Goal: Transaction & Acquisition: Purchase product/service

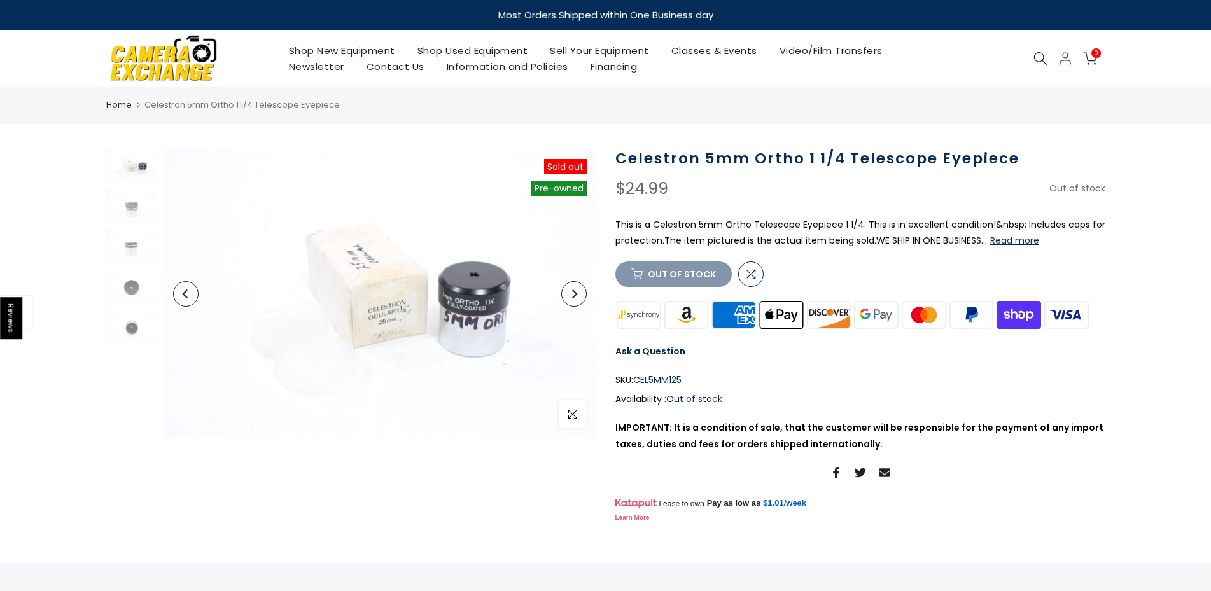
click at [470, 53] on link "Shop Used Equipment" at bounding box center [472, 51] width 133 height 16
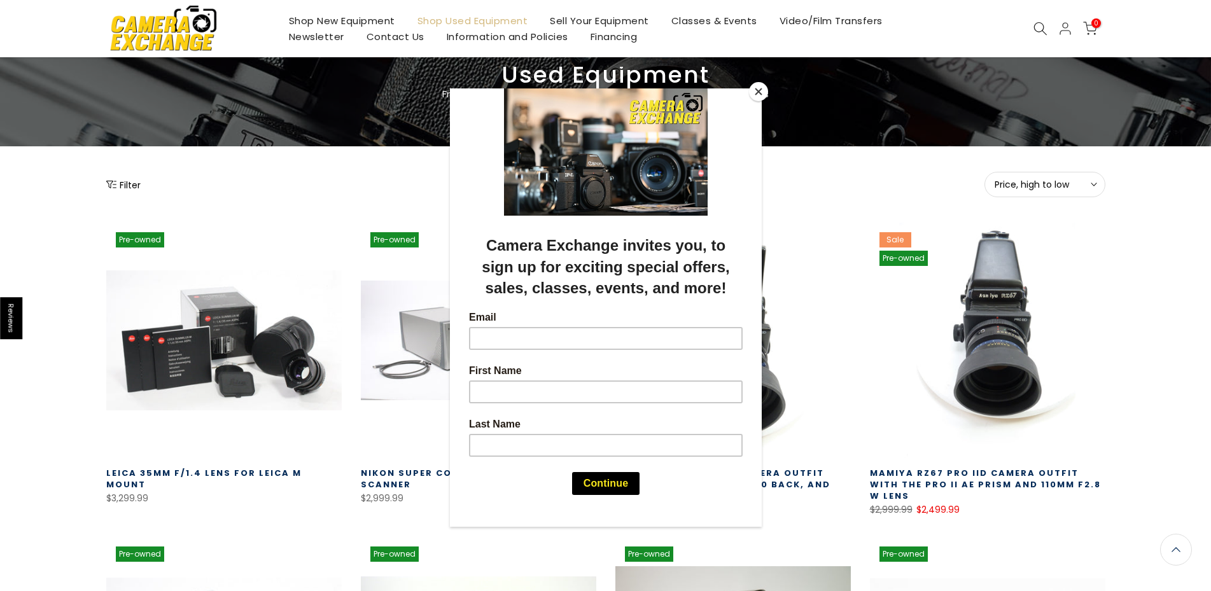
scroll to position [66, 0]
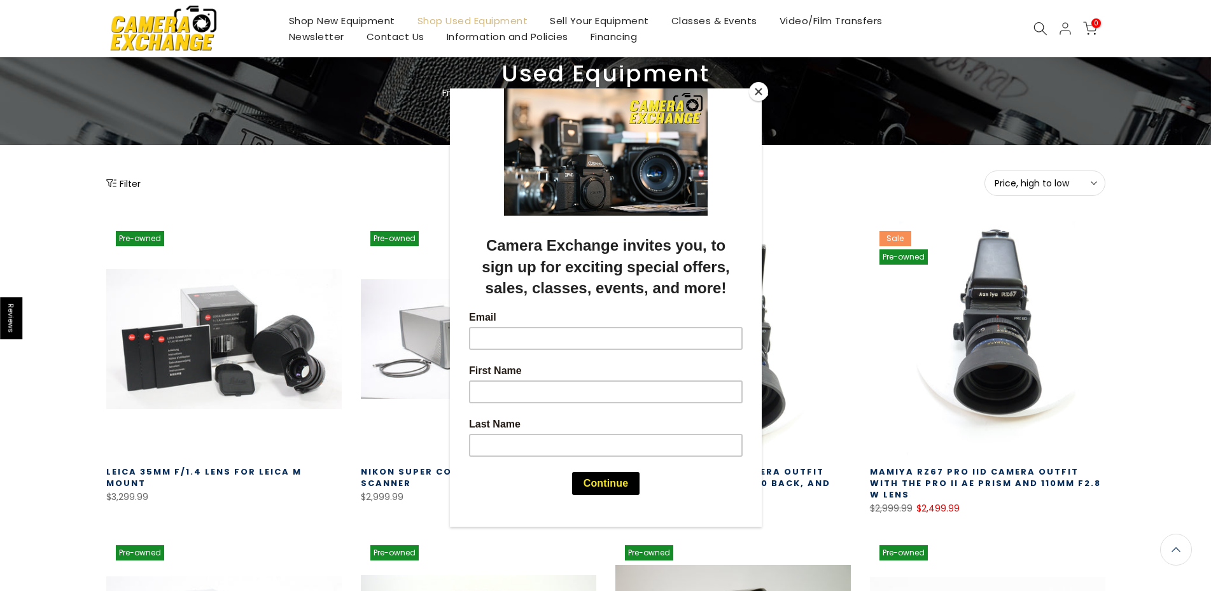
click at [129, 184] on div at bounding box center [605, 295] width 1211 height 591
click at [763, 93] on button "Close" at bounding box center [758, 91] width 19 height 19
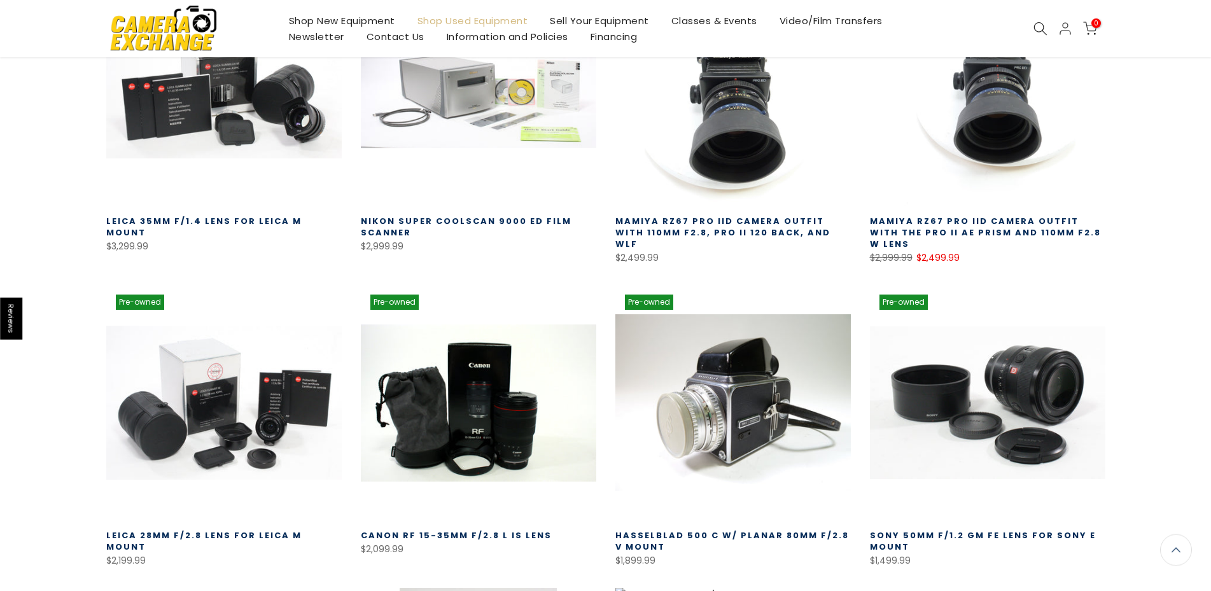
scroll to position [0, 0]
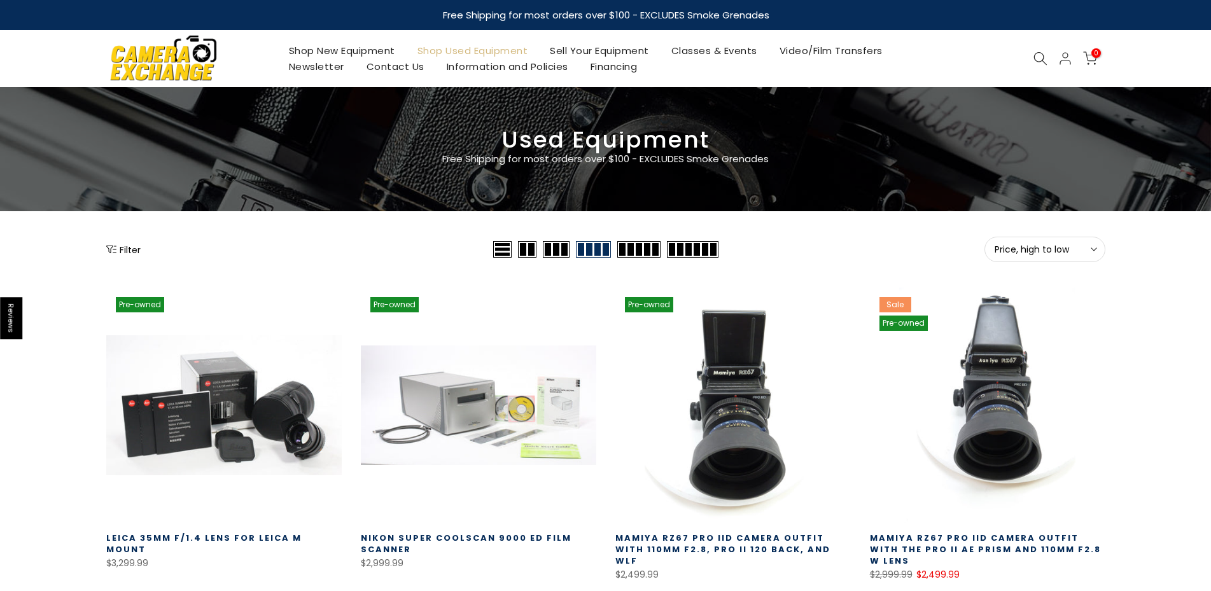
click at [643, 249] on span at bounding box center [638, 249] width 43 height 17
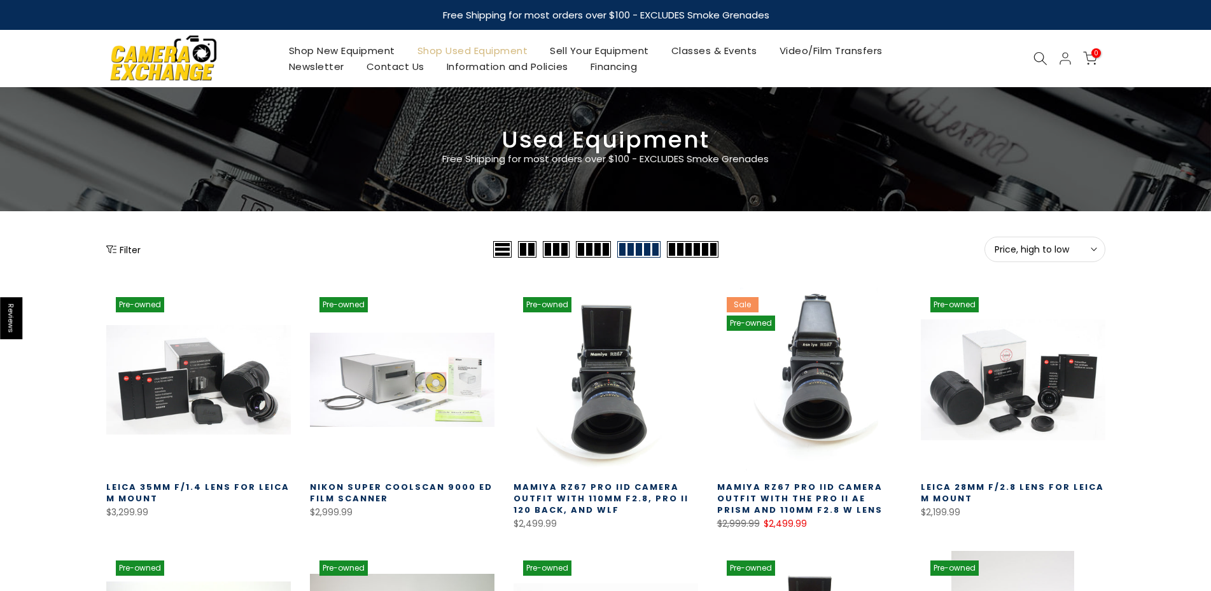
click at [703, 249] on span at bounding box center [693, 249] width 52 height 17
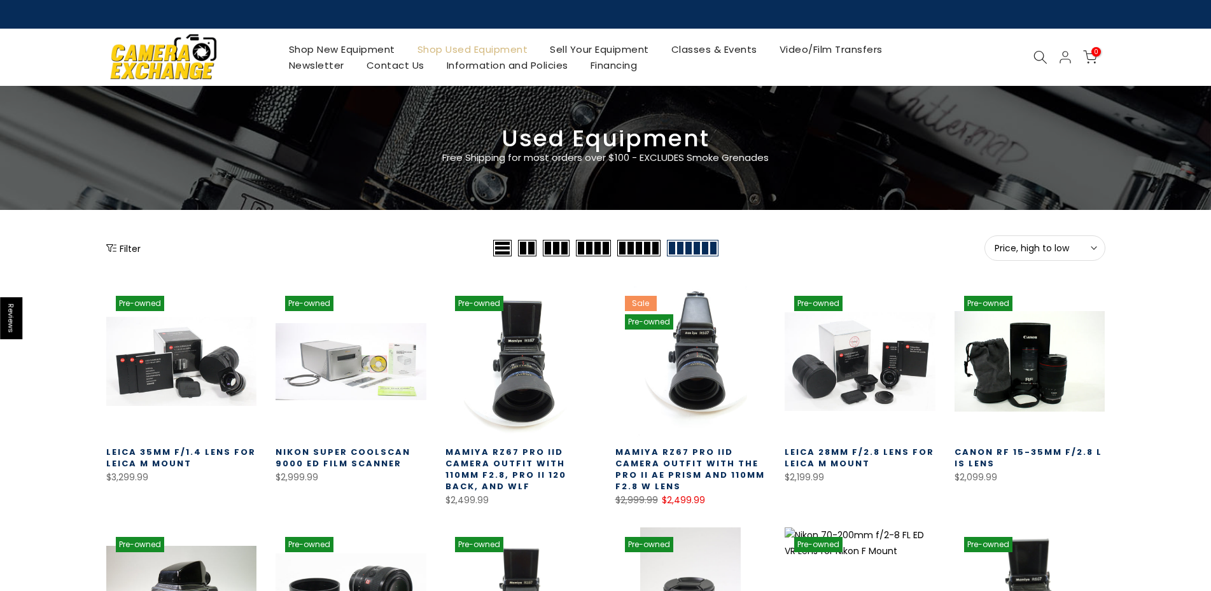
click at [1088, 246] on span "Price, high to low" at bounding box center [1044, 247] width 101 height 11
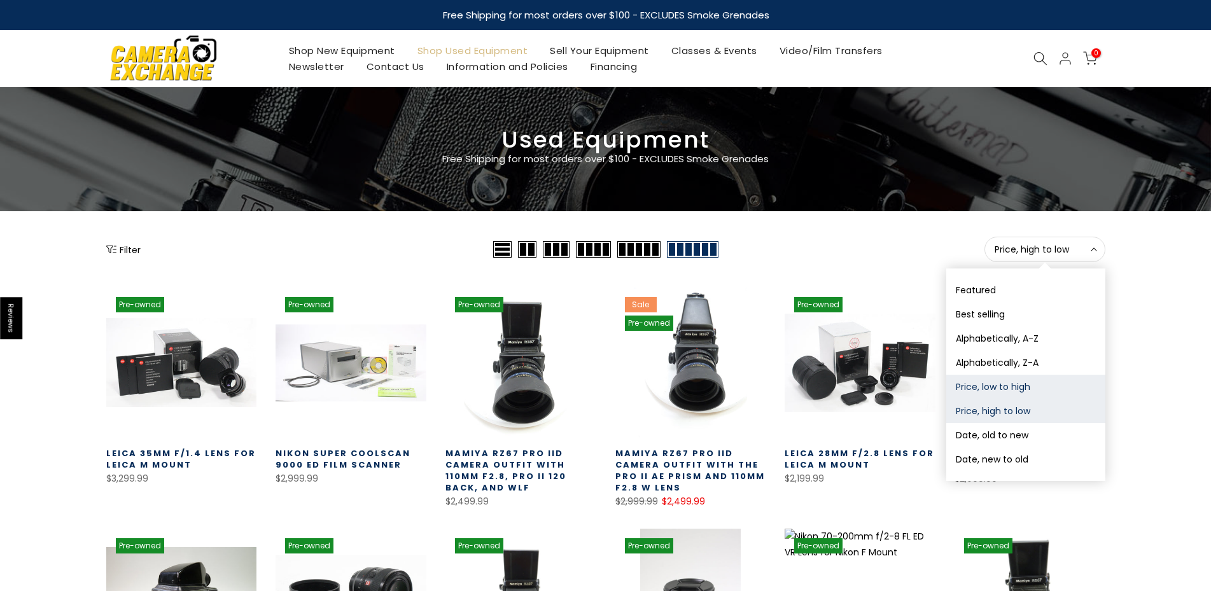
click at [1011, 389] on button "Price, low to high" at bounding box center [1025, 387] width 159 height 24
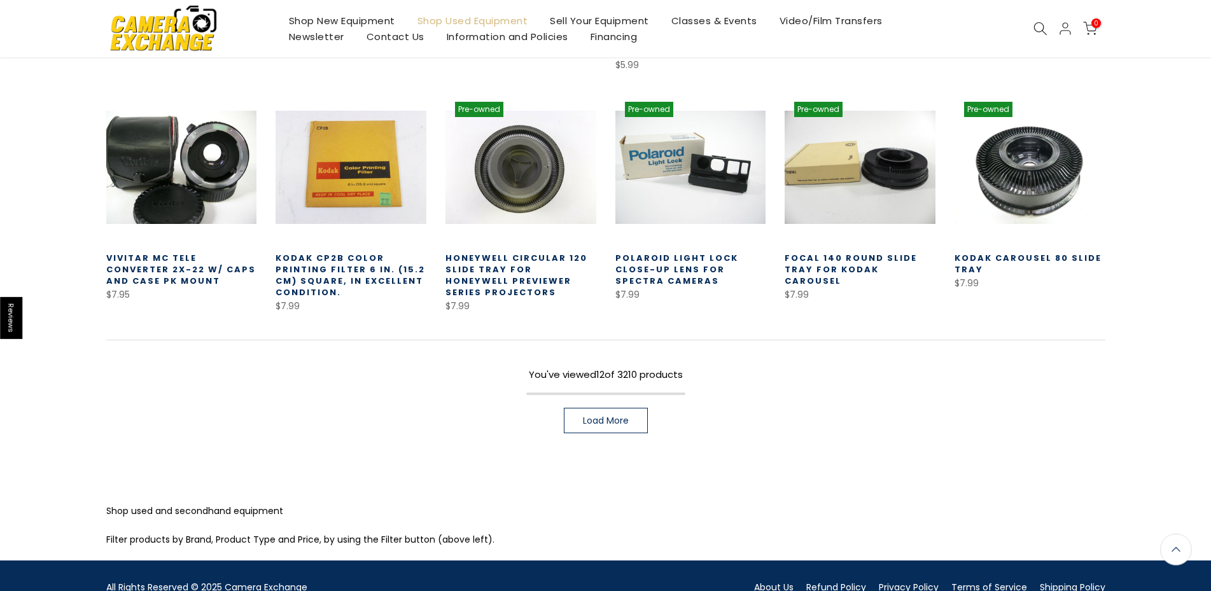
scroll to position [485, 0]
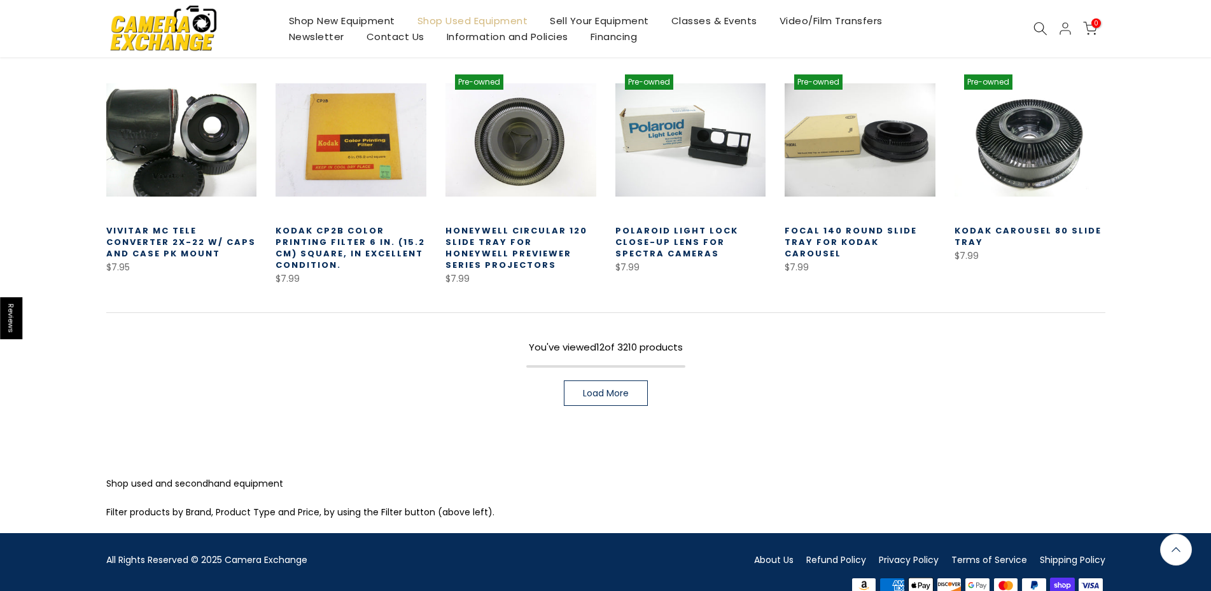
click at [602, 389] on span "Load More" at bounding box center [606, 393] width 46 height 9
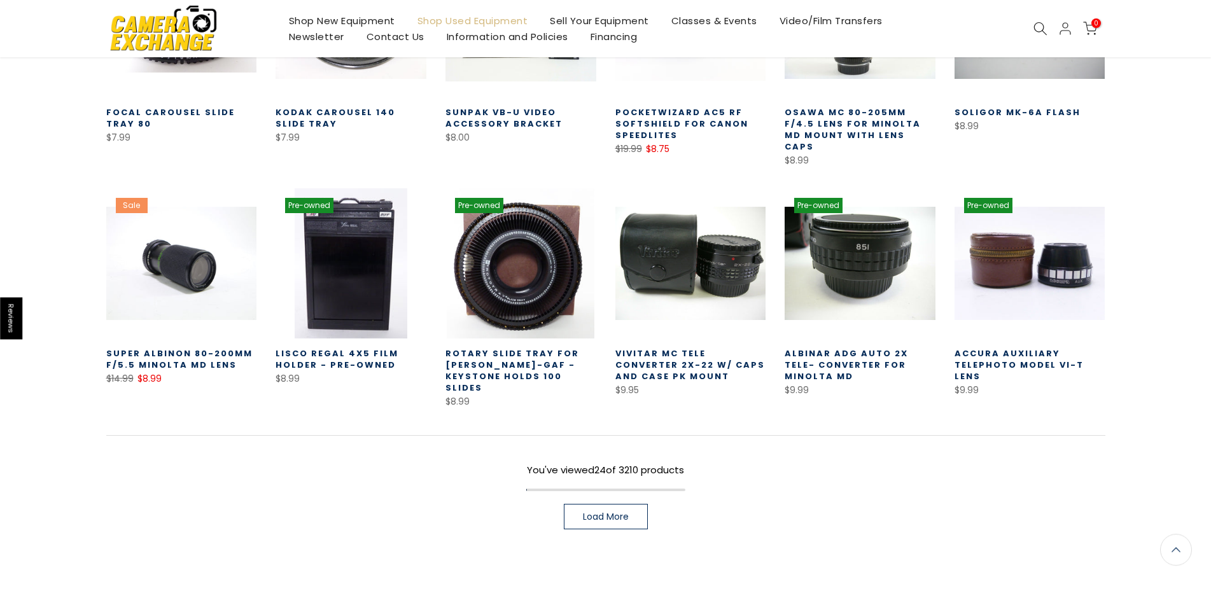
scroll to position [876, 0]
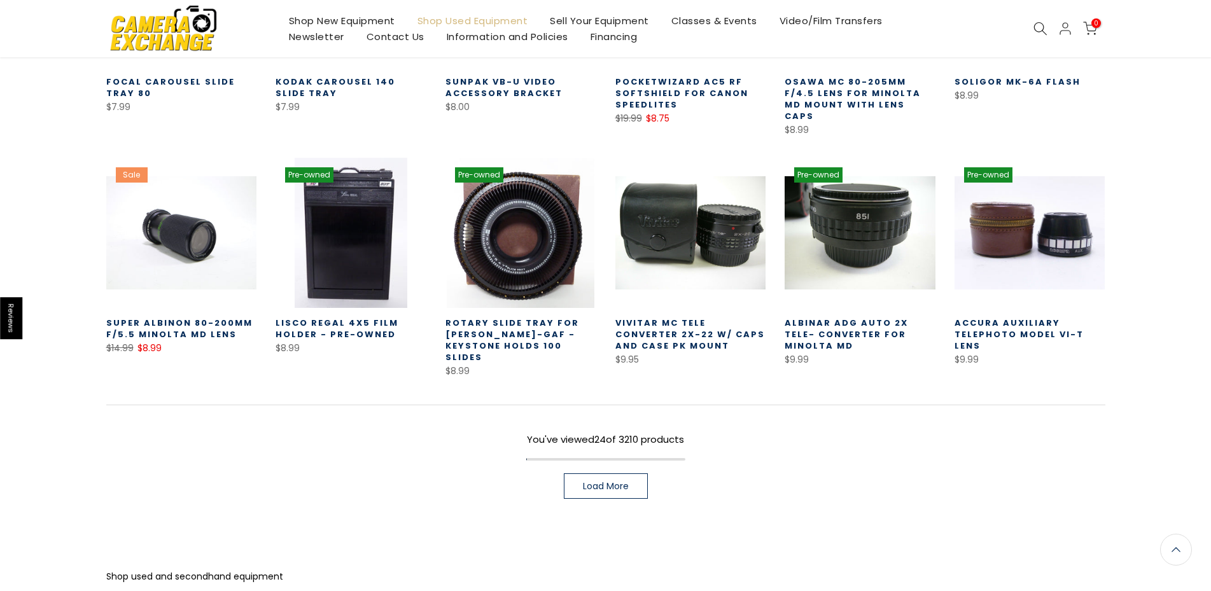
click at [611, 482] on span "Load More" at bounding box center [606, 486] width 46 height 9
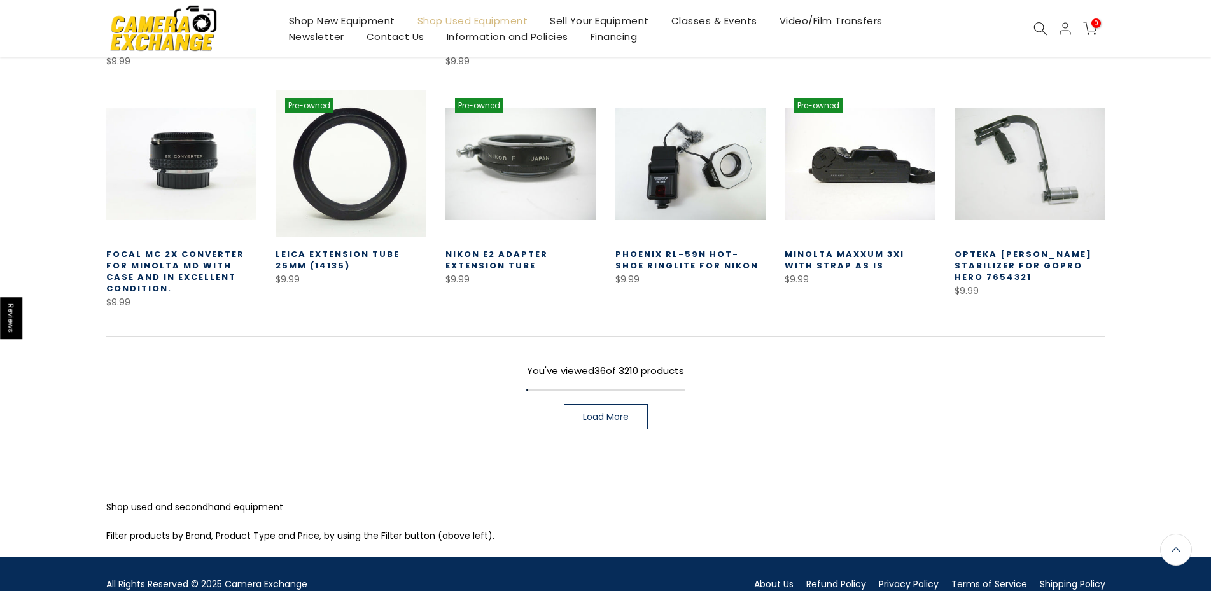
scroll to position [1428, 0]
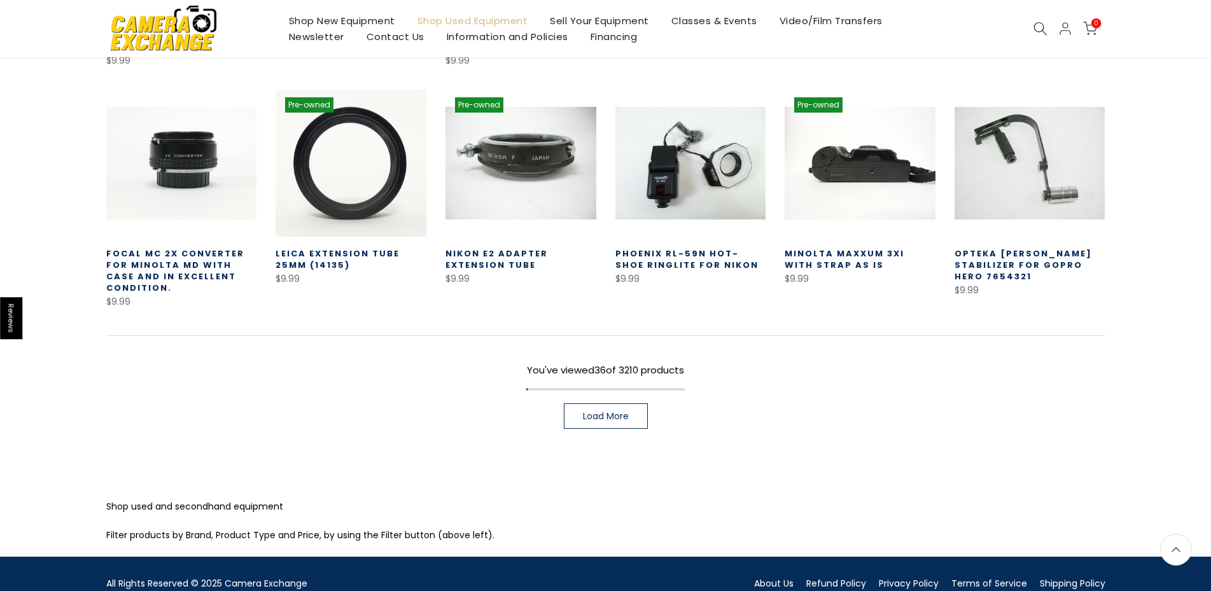
click at [582, 403] on link "Load More" at bounding box center [606, 415] width 84 height 25
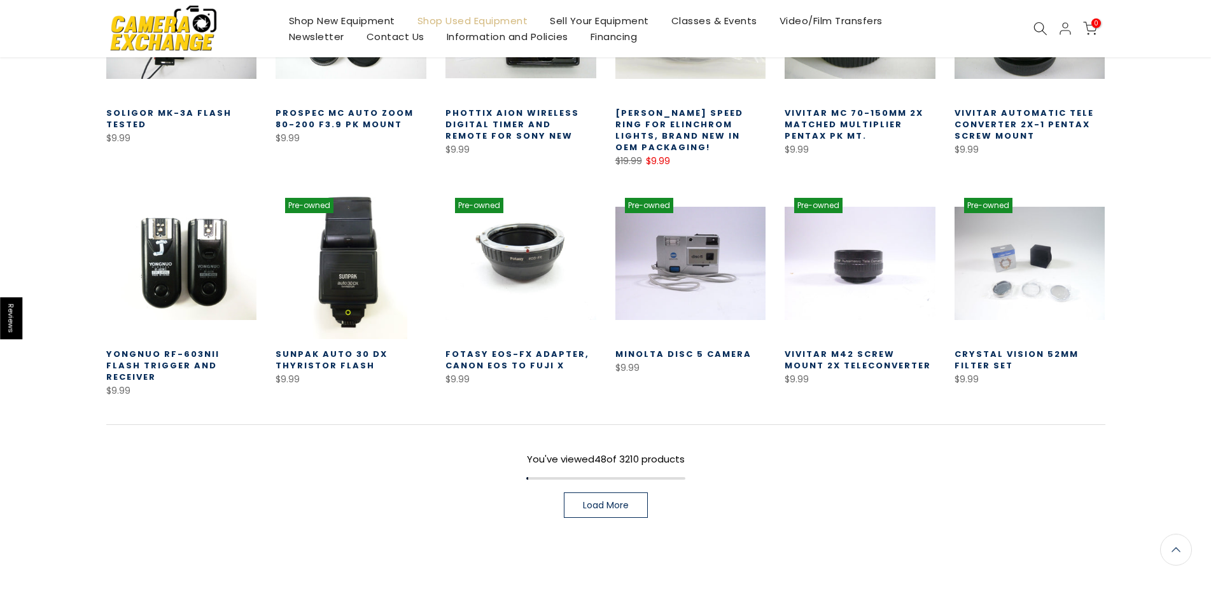
scroll to position [1817, 0]
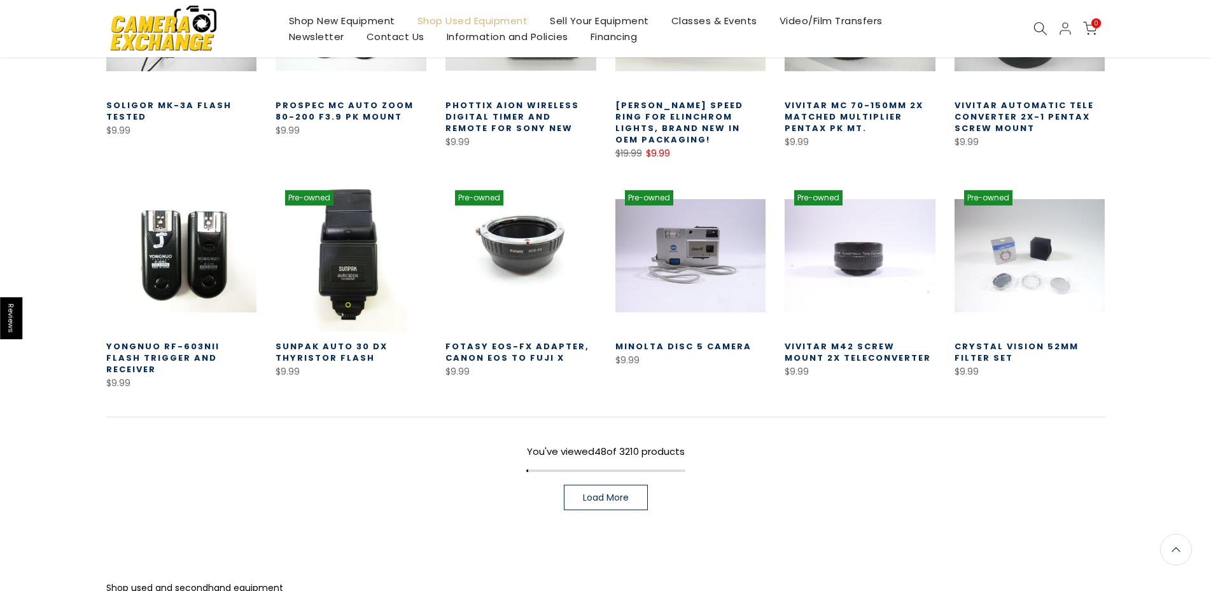
click at [595, 493] on span "Load More" at bounding box center [606, 497] width 46 height 9
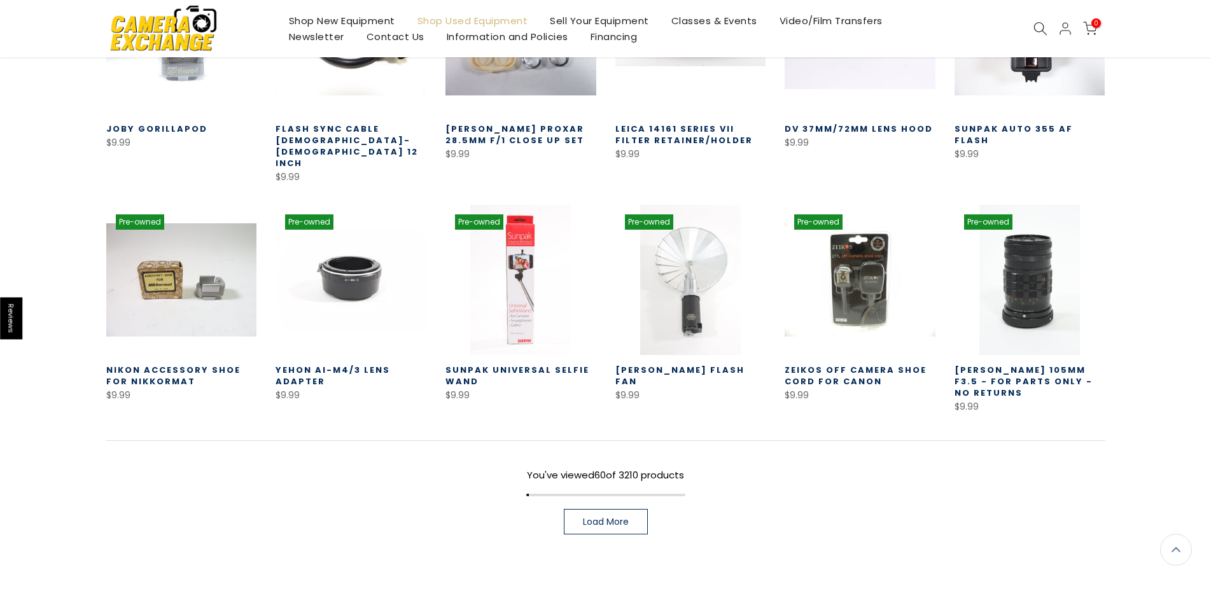
scroll to position [2271, 0]
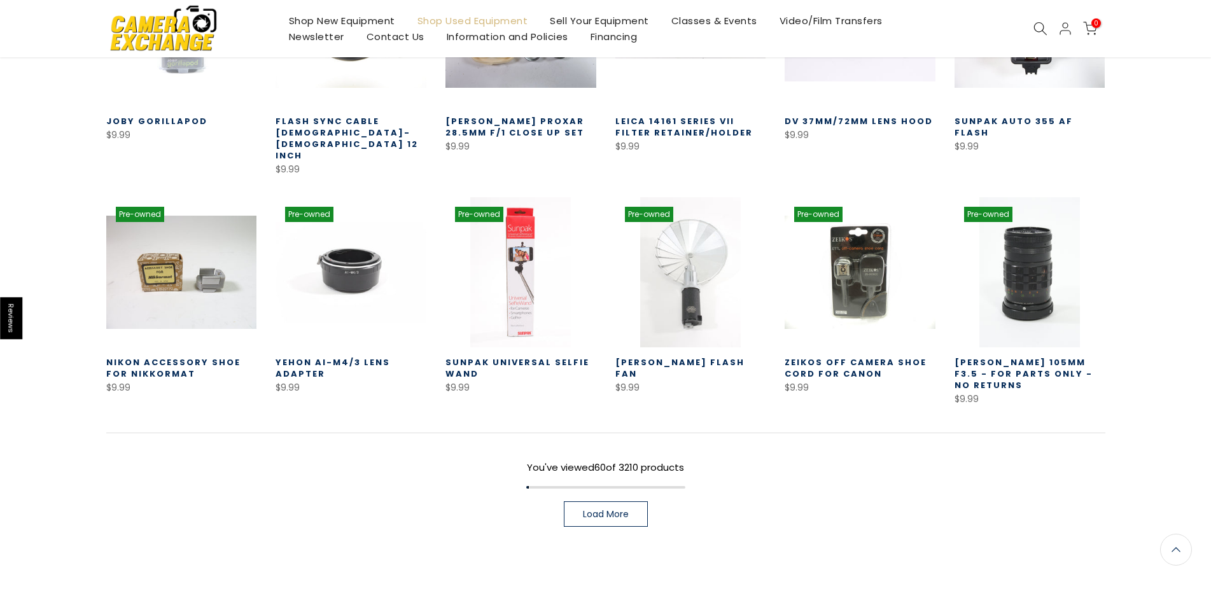
click at [613, 510] on span "Load More" at bounding box center [606, 514] width 46 height 9
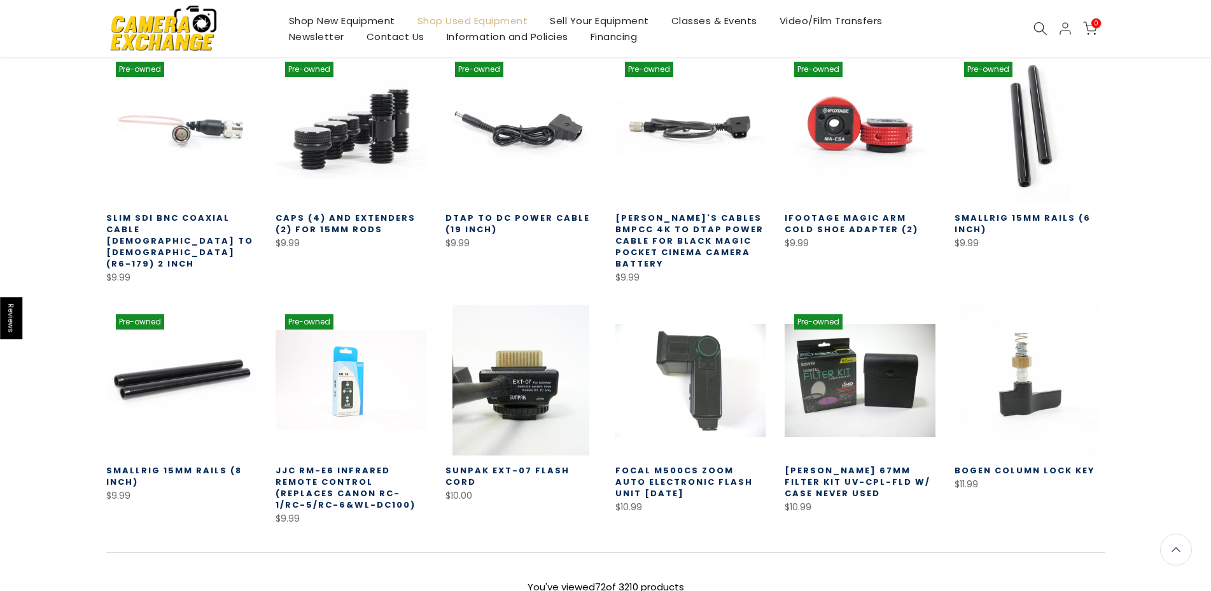
scroll to position [2726, 0]
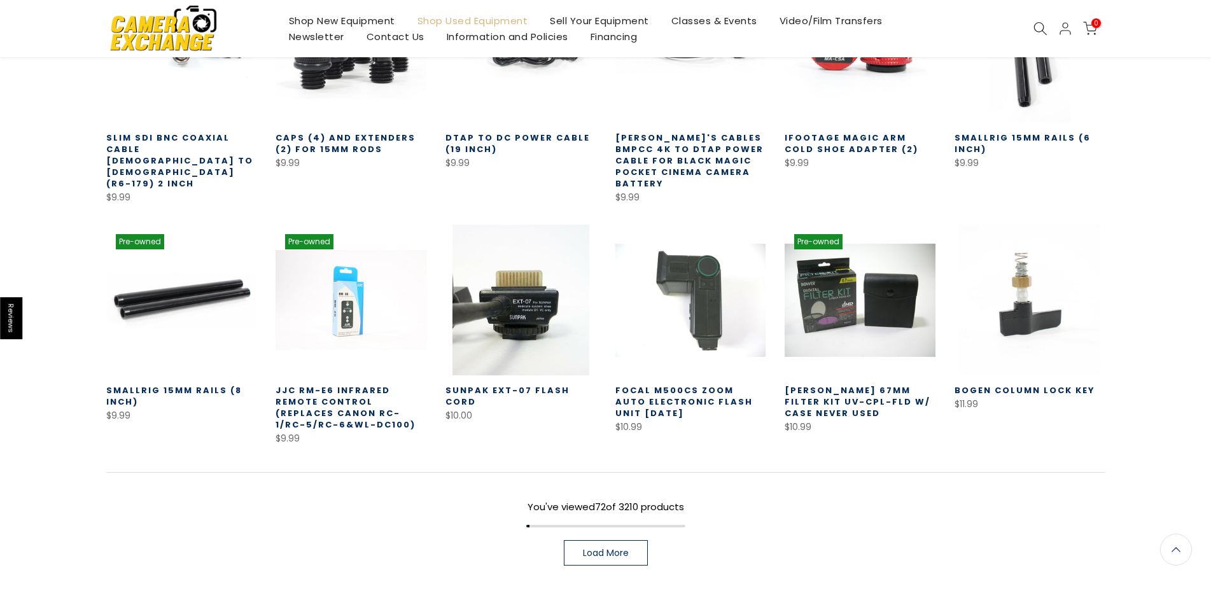
click at [598, 548] on span "Load More" at bounding box center [606, 552] width 46 height 9
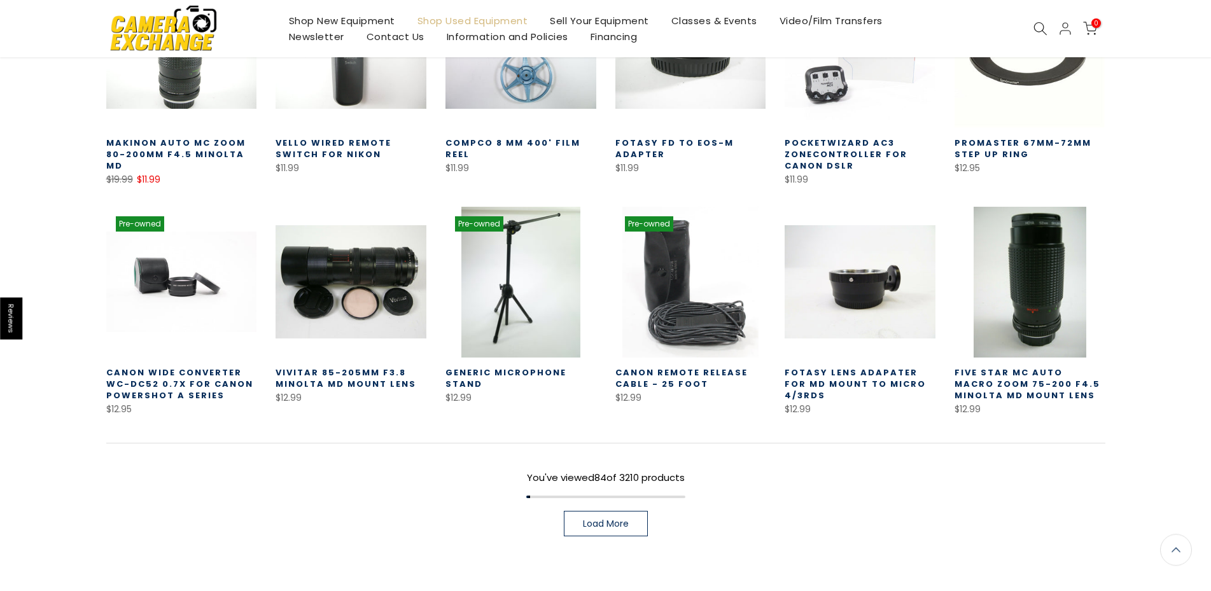
scroll to position [3243, 0]
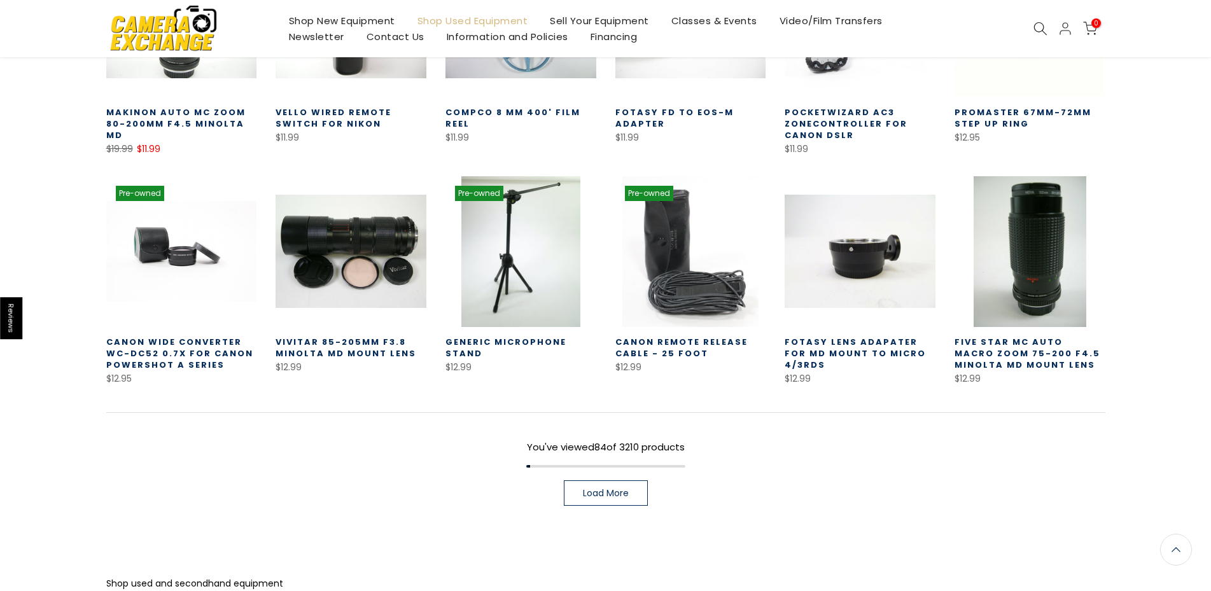
click at [622, 489] on span "Load More" at bounding box center [606, 493] width 46 height 9
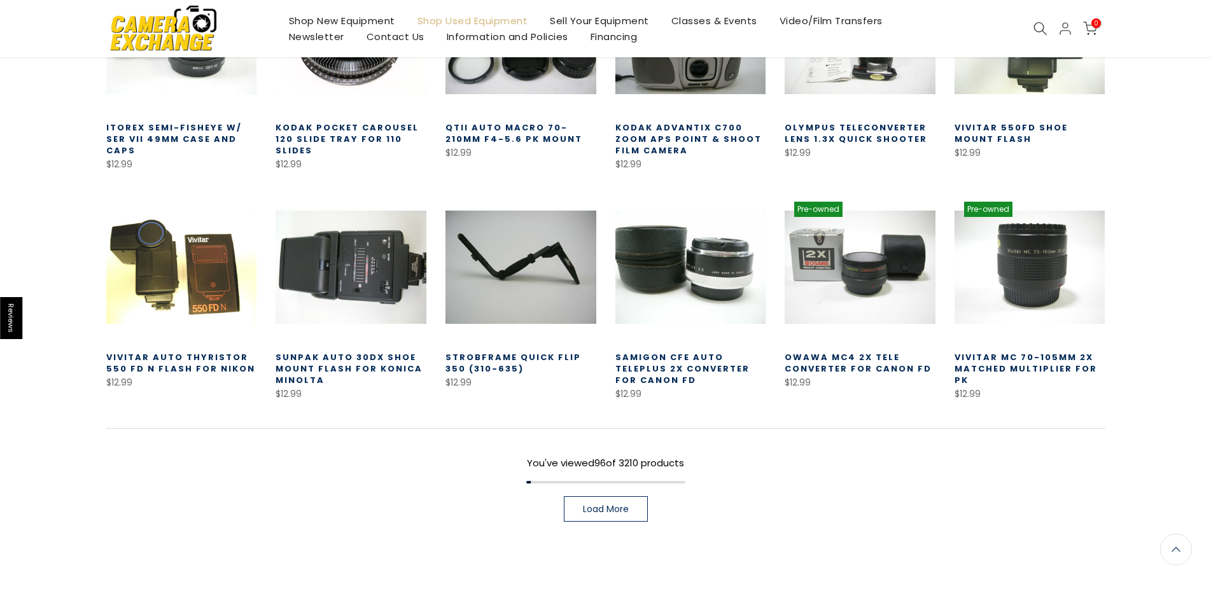
scroll to position [3699, 0]
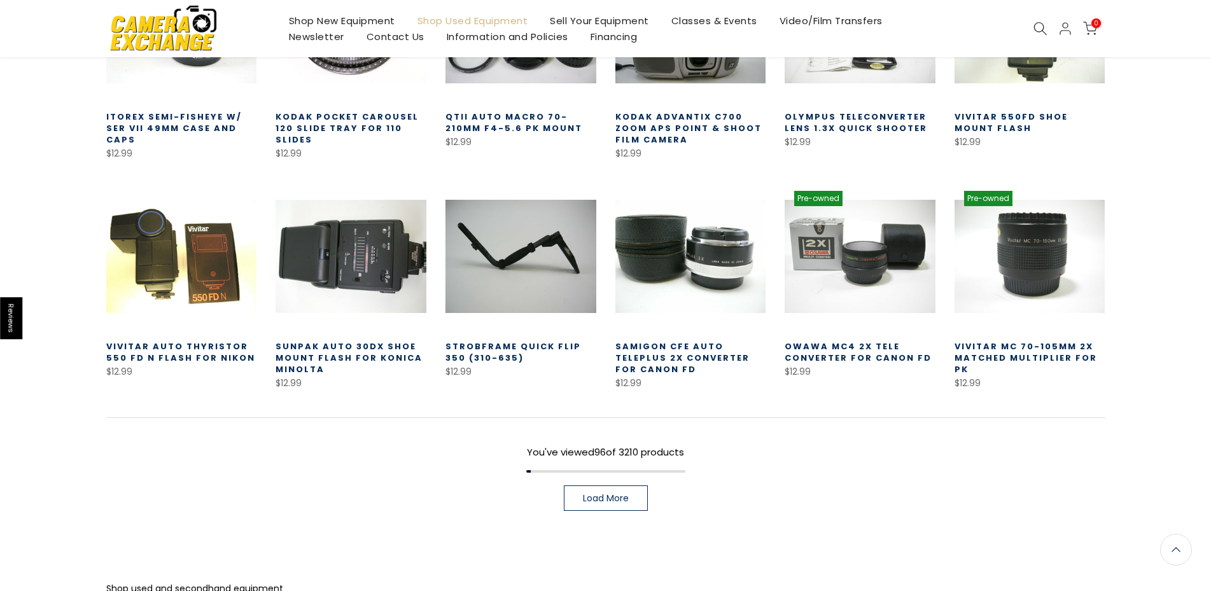
click at [588, 417] on div "You've viewed 96 of 3210 products Load More" at bounding box center [605, 464] width 999 height 94
click at [596, 485] on link "Load More" at bounding box center [606, 497] width 84 height 25
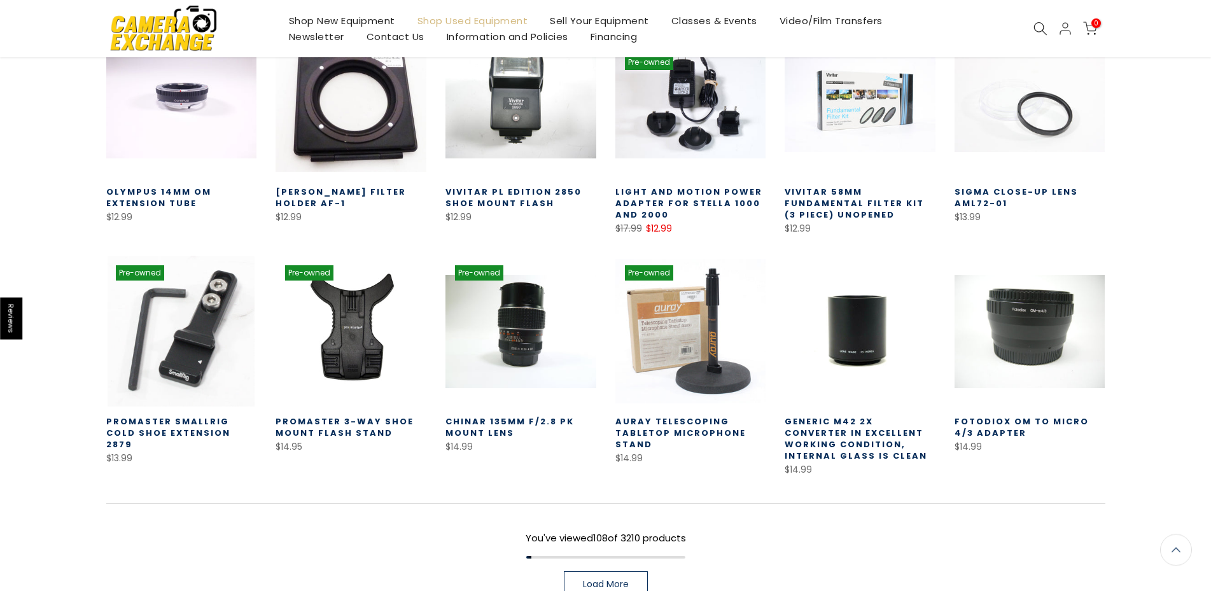
scroll to position [4152, 0]
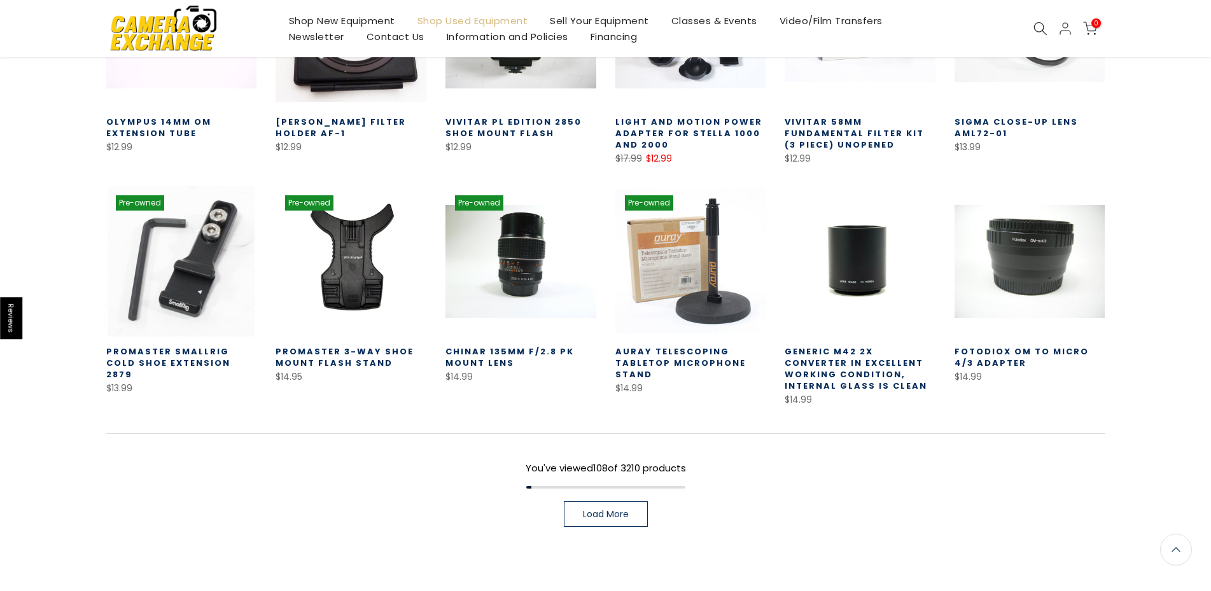
click at [625, 433] on div "You've viewed 108 of 3210 products Load More" at bounding box center [605, 480] width 999 height 94
click at [629, 501] on link "Load More" at bounding box center [606, 513] width 84 height 25
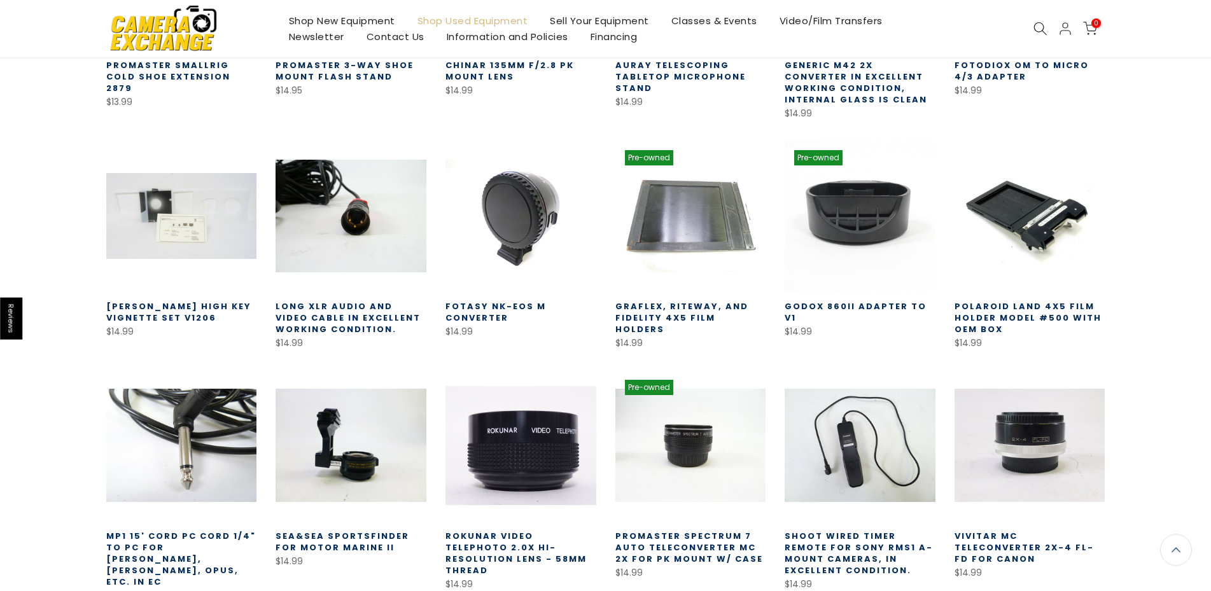
scroll to position [4478, 0]
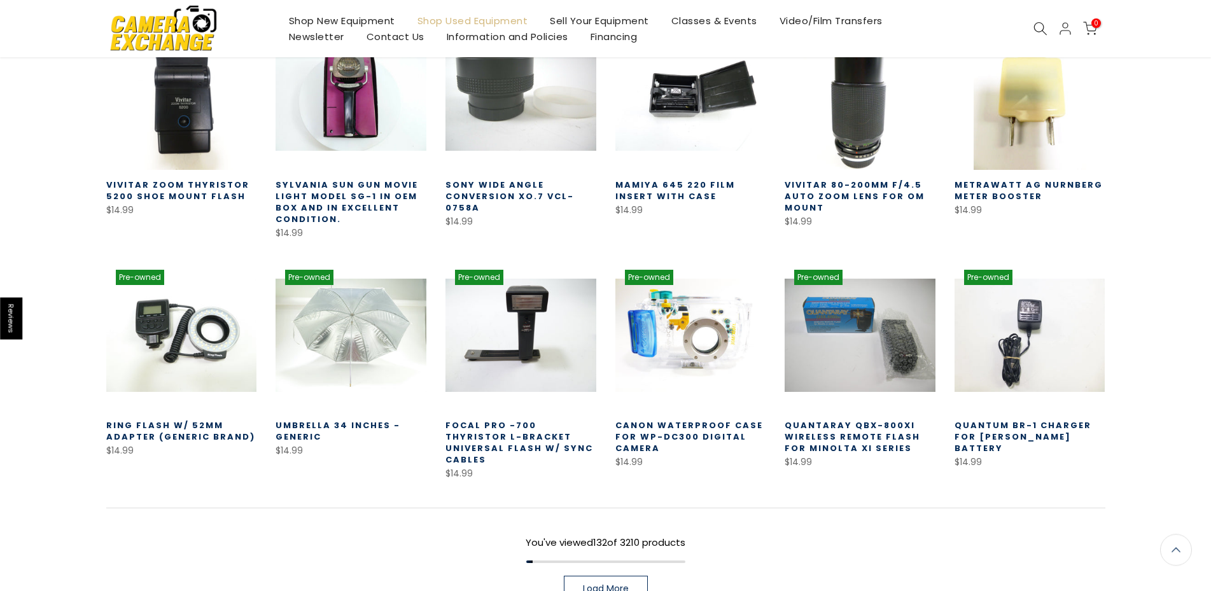
scroll to position [5062, 0]
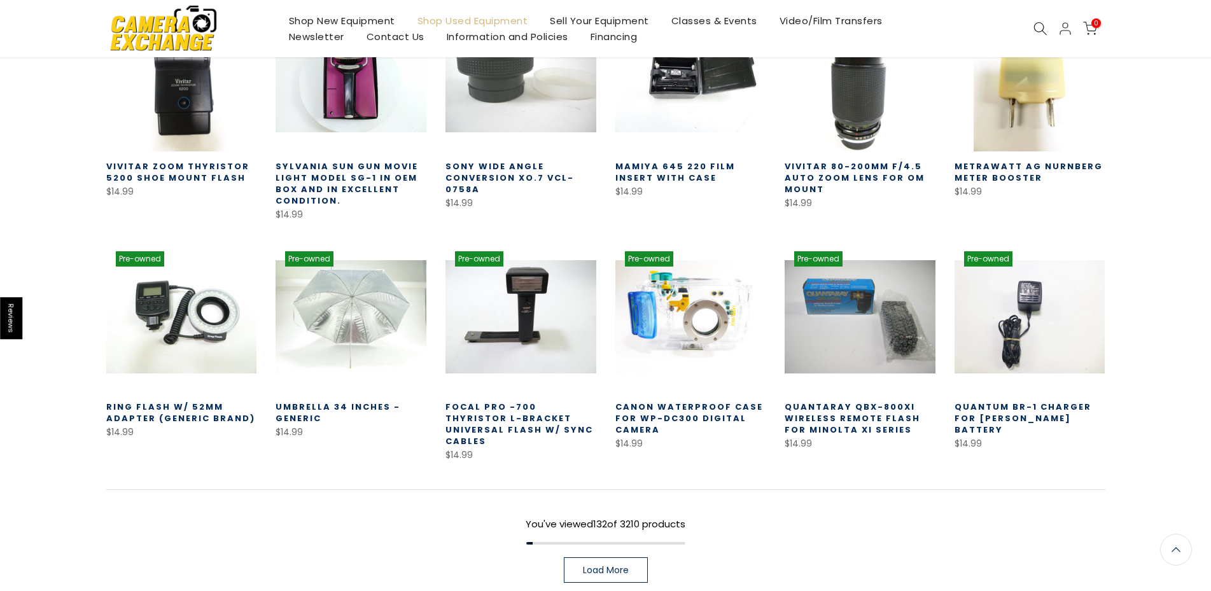
click at [619, 566] on span "Load More" at bounding box center [606, 570] width 46 height 9
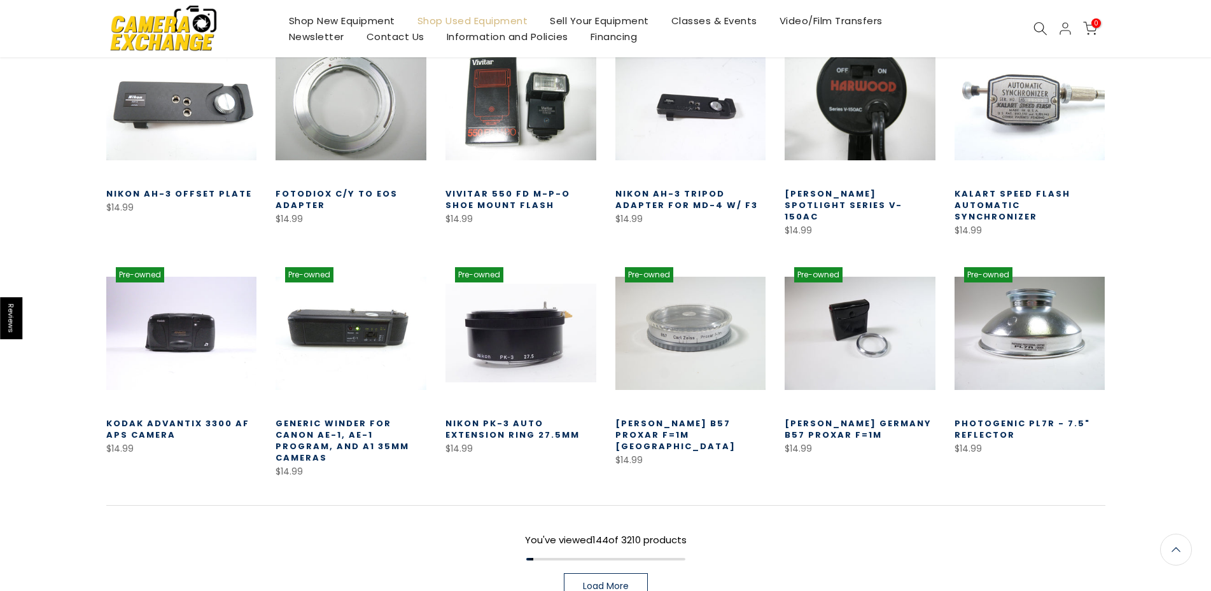
scroll to position [5515, 0]
click at [613, 581] on span "Load More" at bounding box center [606, 585] width 46 height 9
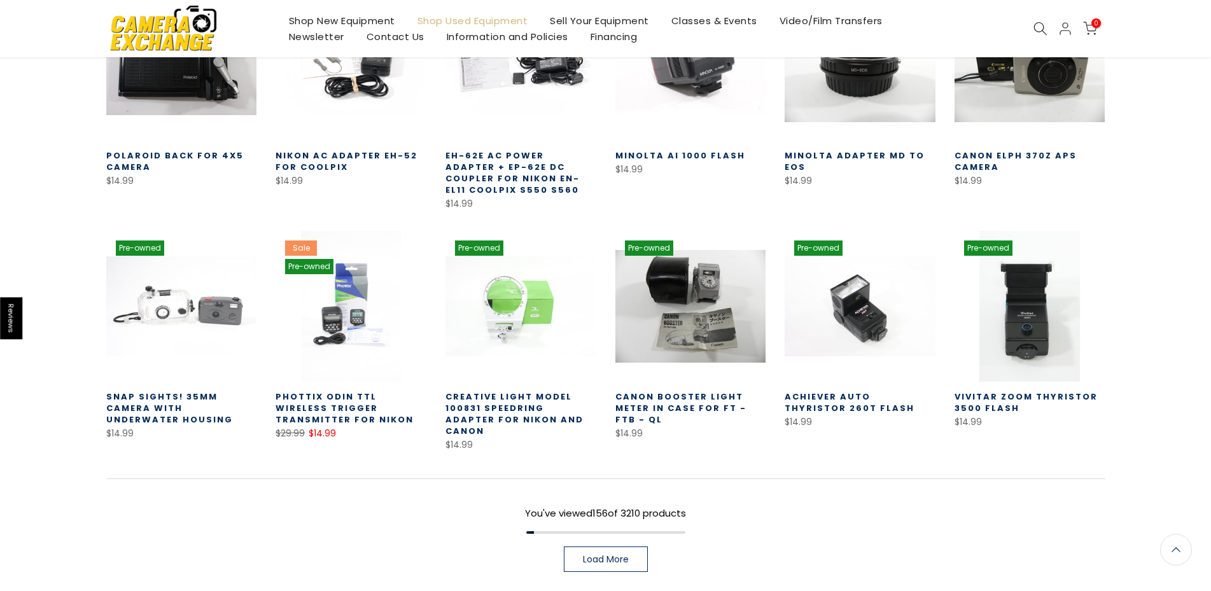
scroll to position [6034, 0]
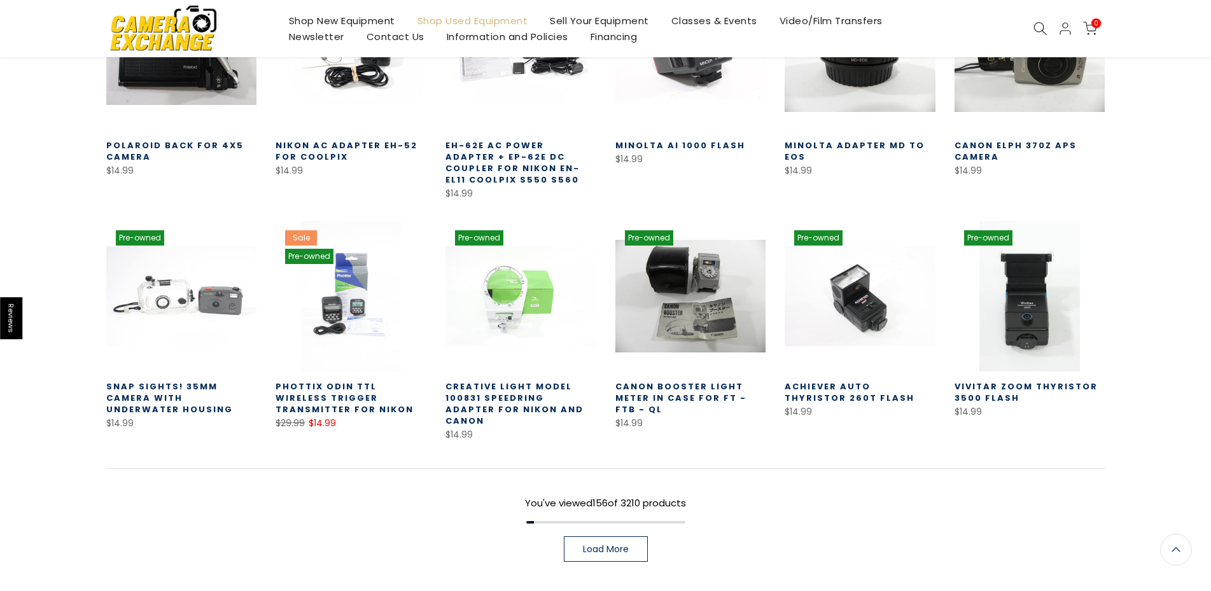
click at [619, 545] on span "Load More" at bounding box center [606, 549] width 46 height 9
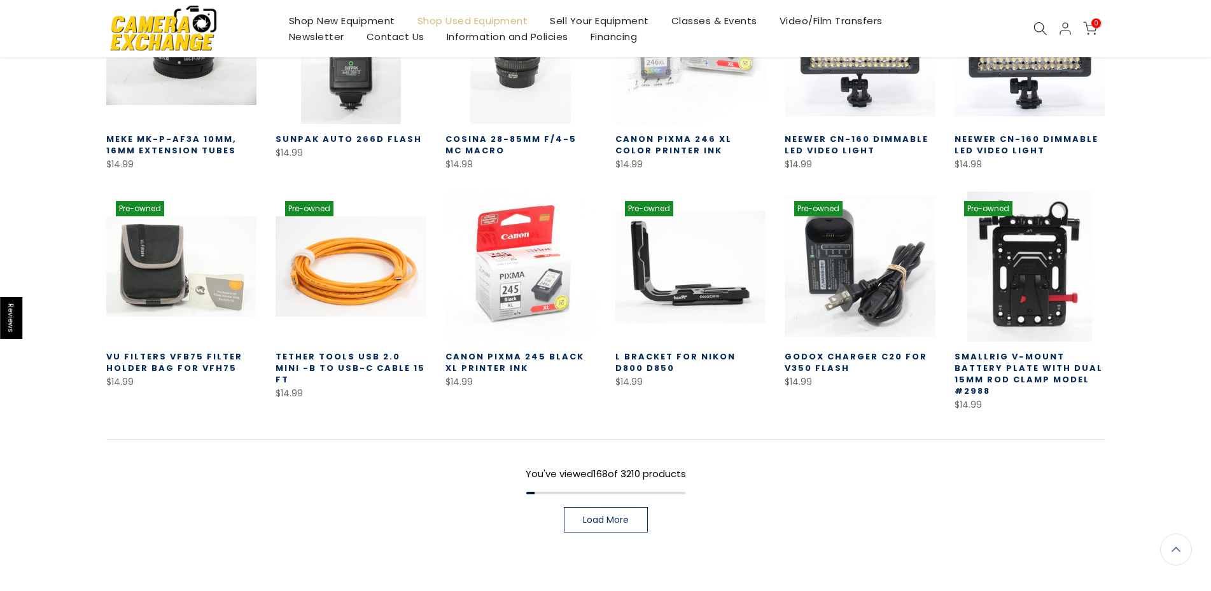
scroll to position [6525, 0]
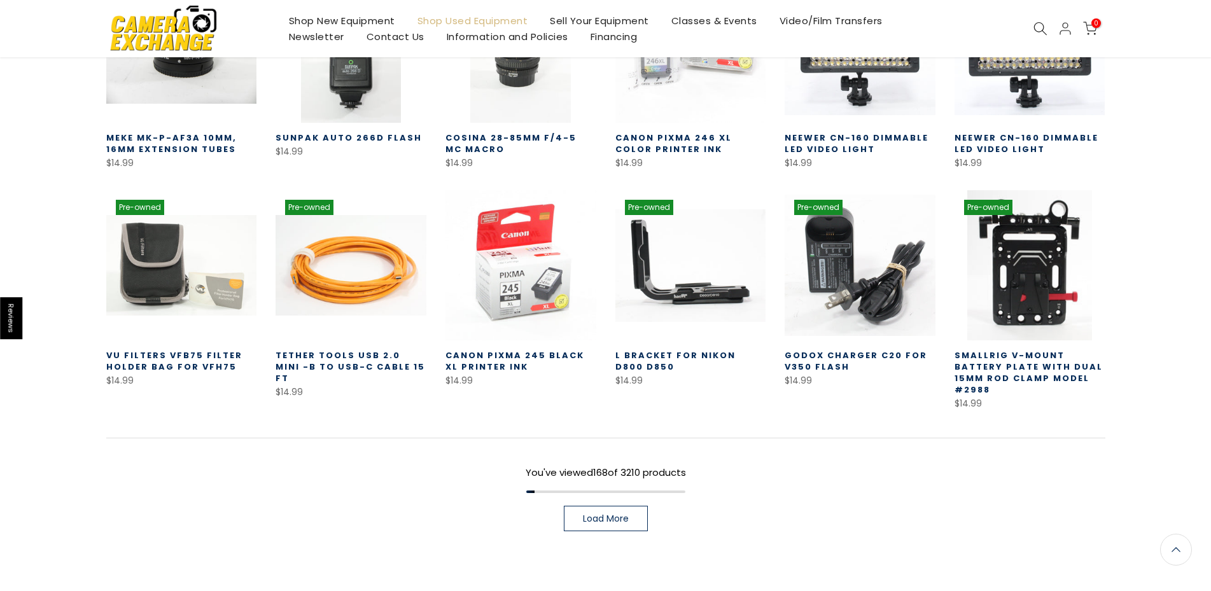
click at [599, 514] on span "Load More" at bounding box center [606, 518] width 46 height 9
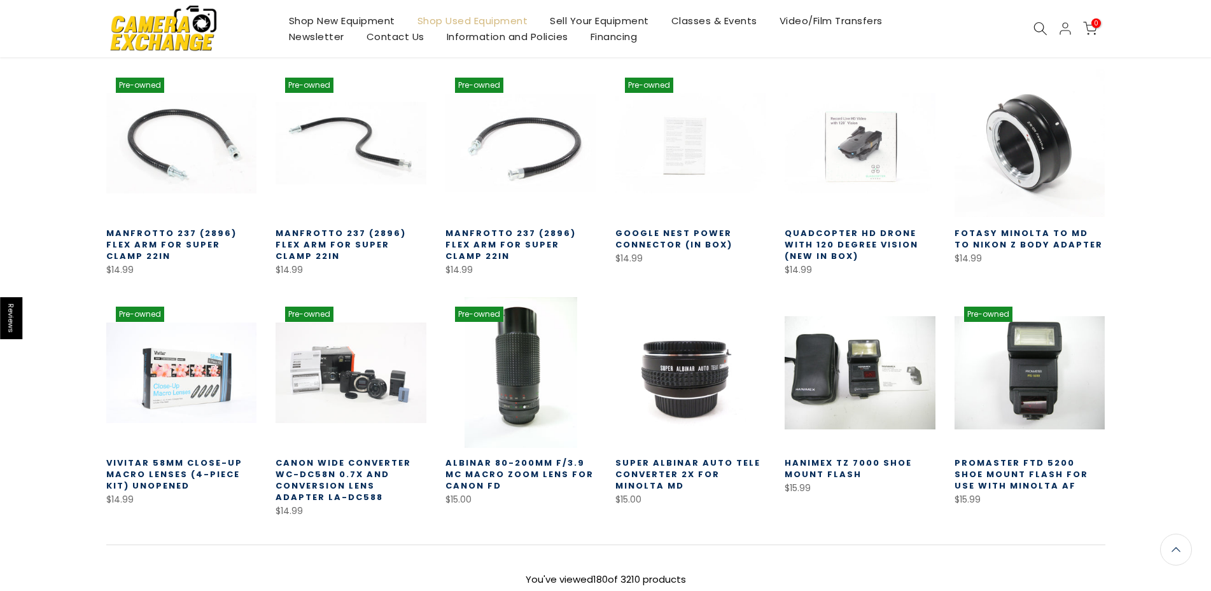
scroll to position [6996, 0]
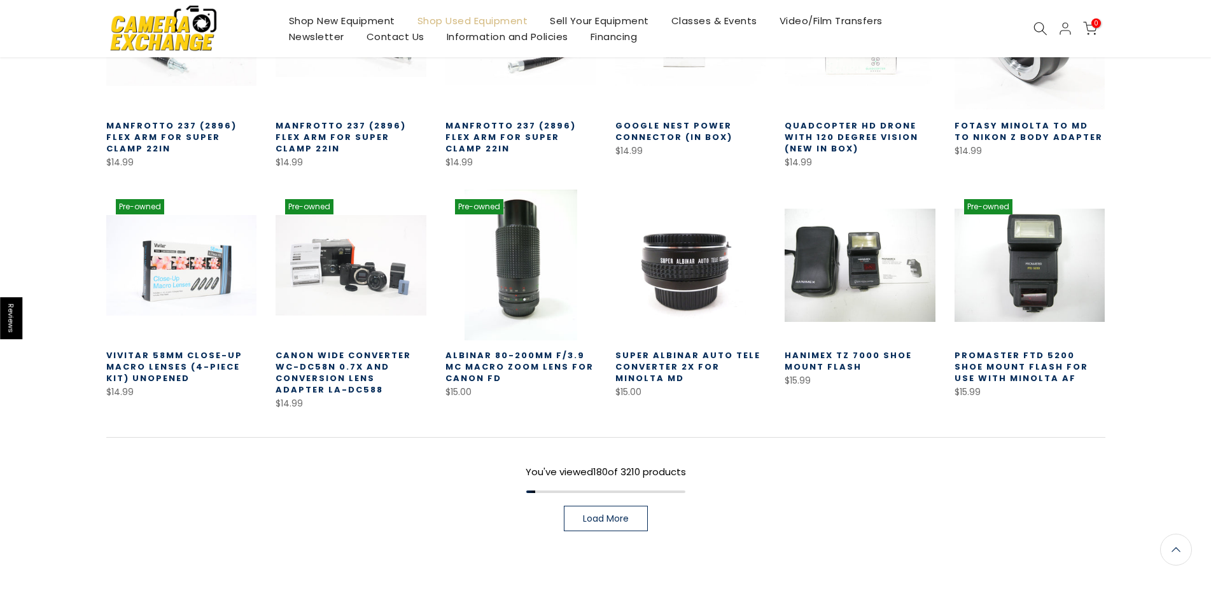
click at [601, 514] on span "Load More" at bounding box center [606, 518] width 46 height 9
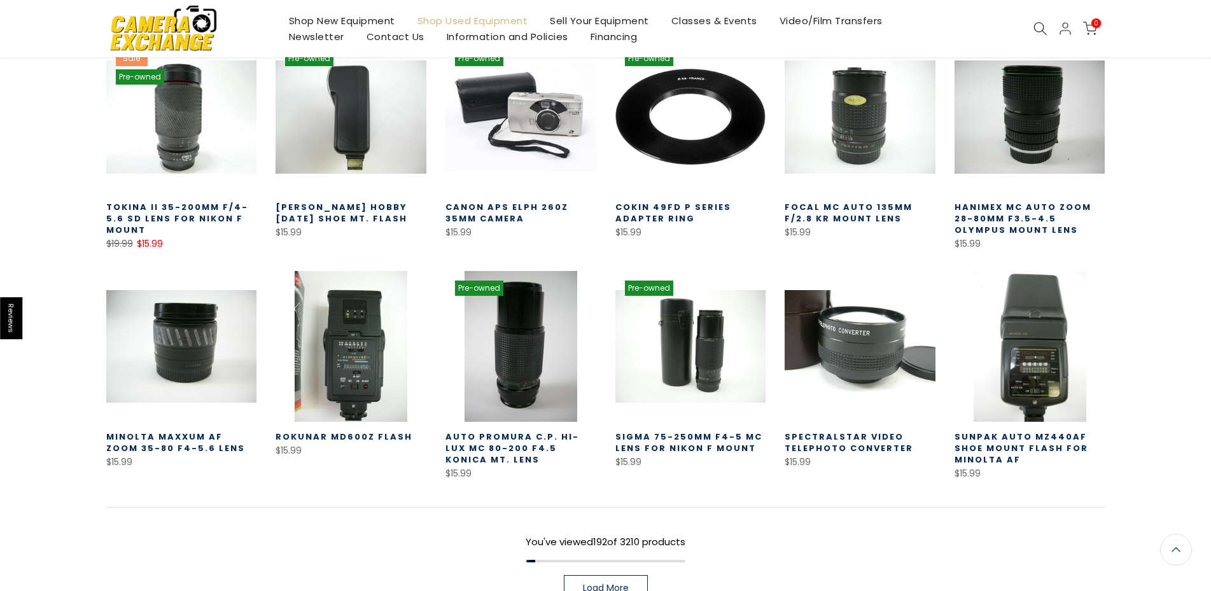
scroll to position [7450, 0]
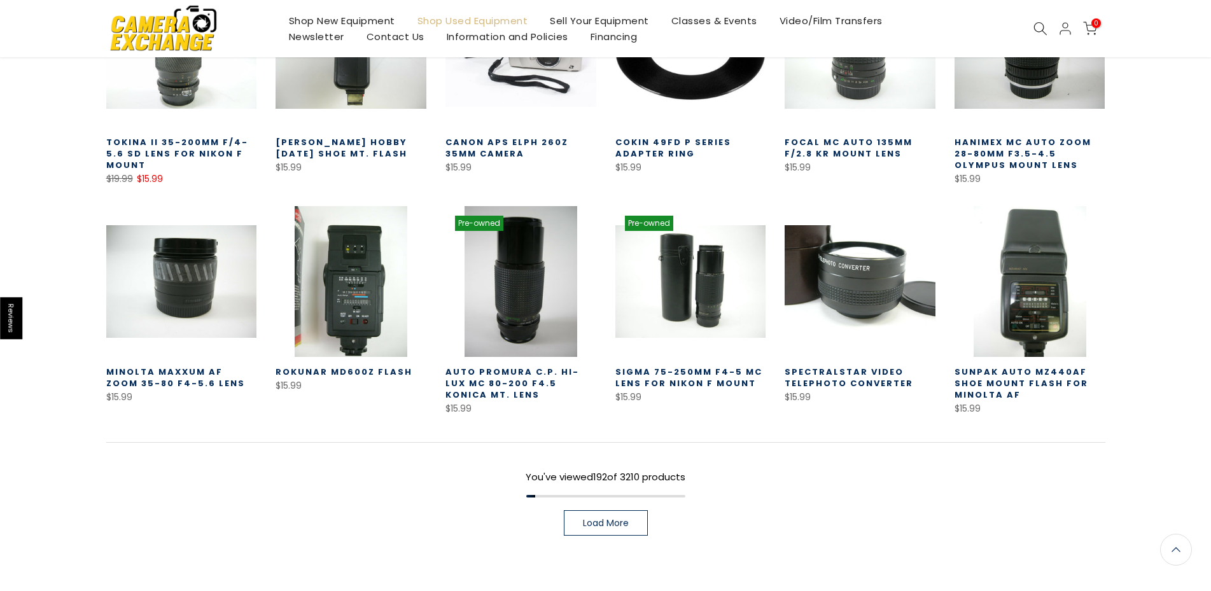
click at [622, 510] on link "Load More" at bounding box center [606, 522] width 84 height 25
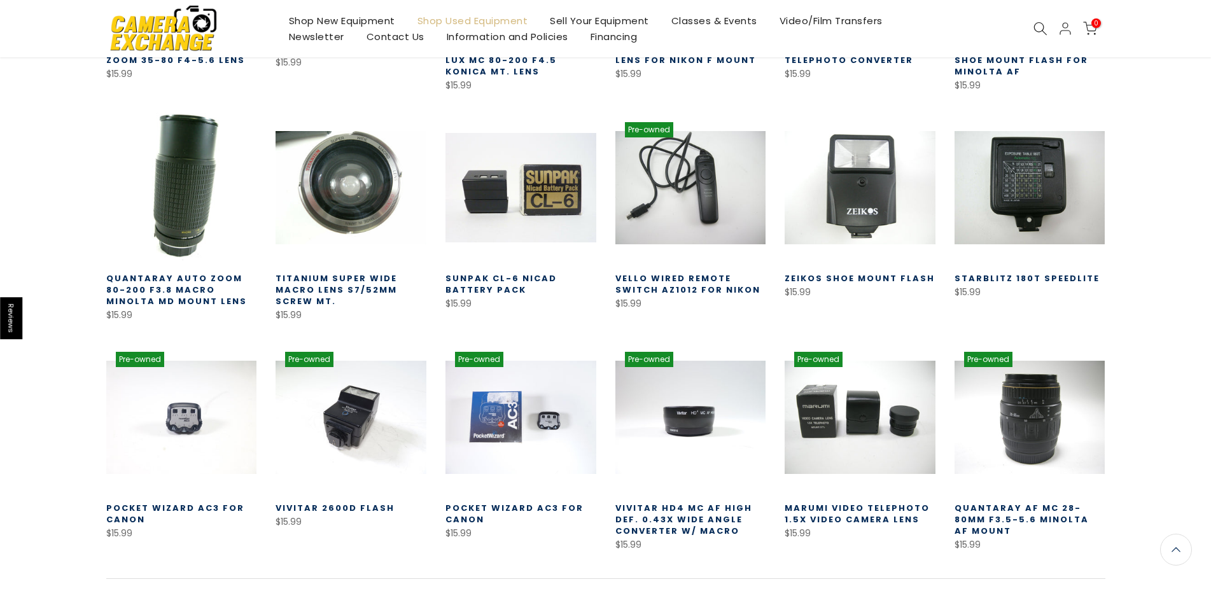
scroll to position [7774, 0]
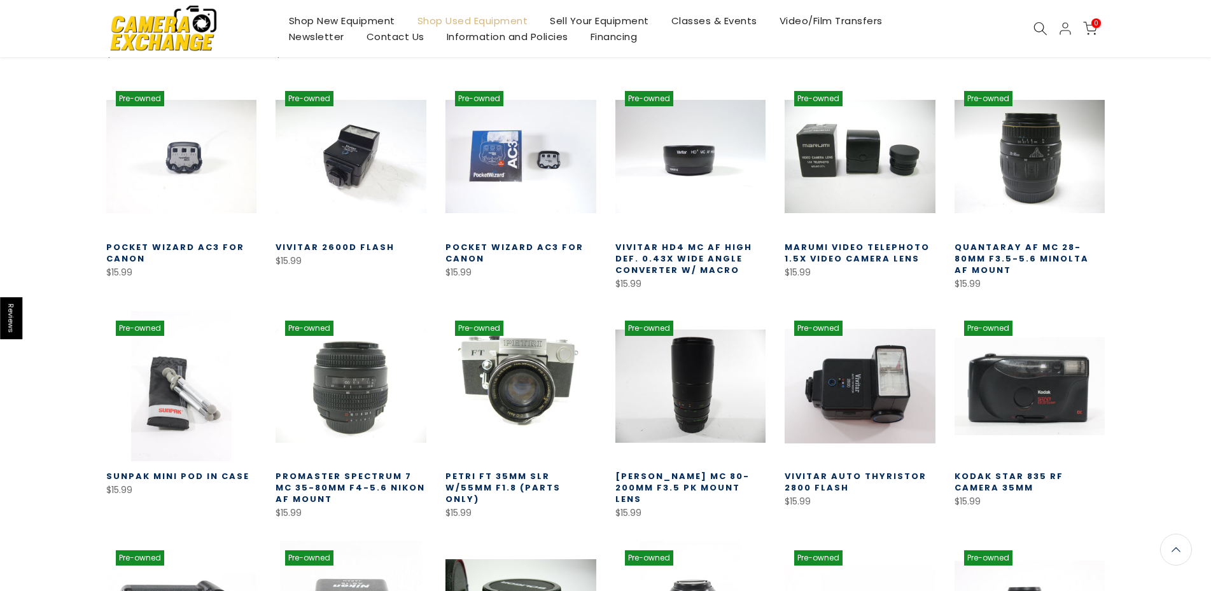
scroll to position [8372, 0]
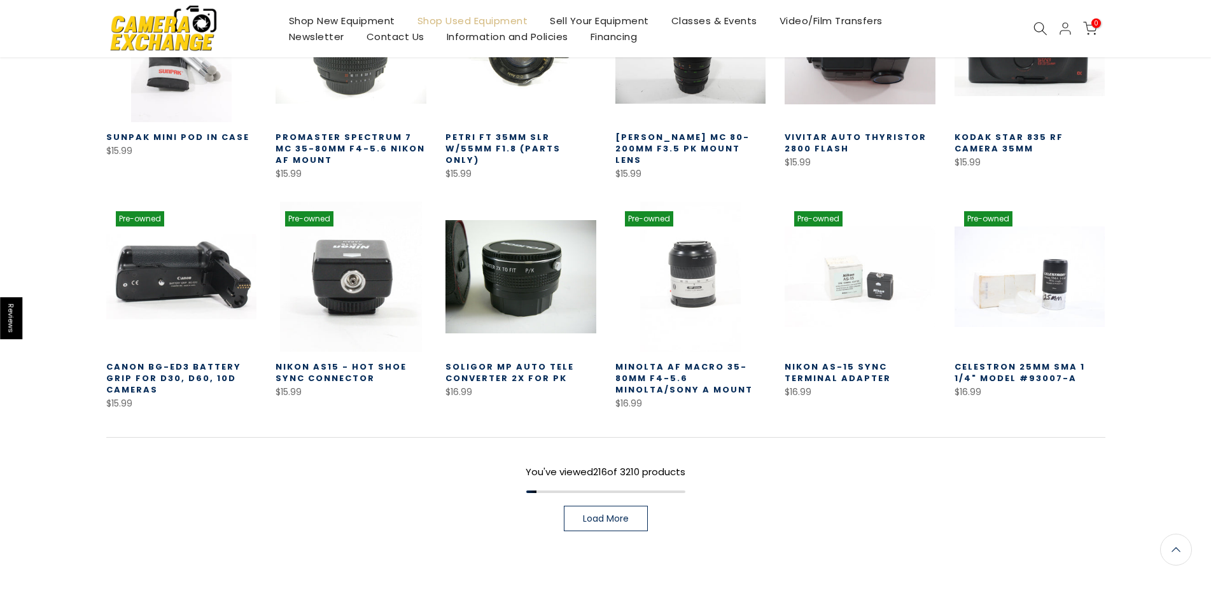
click at [595, 506] on link "Load More" at bounding box center [606, 518] width 84 height 25
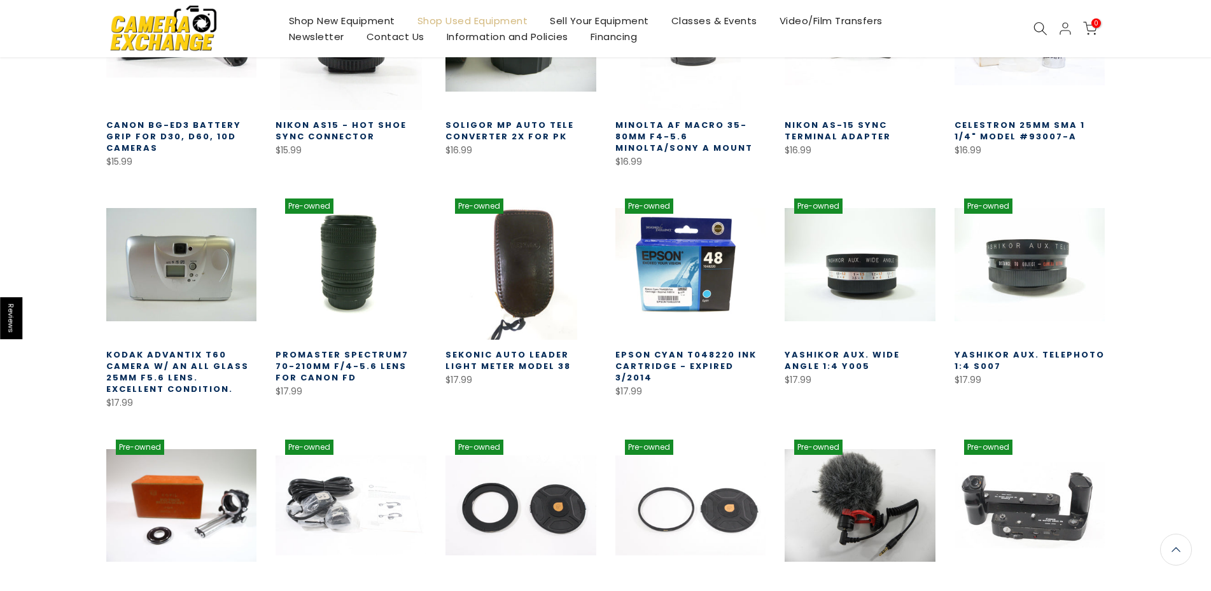
scroll to position [8698, 0]
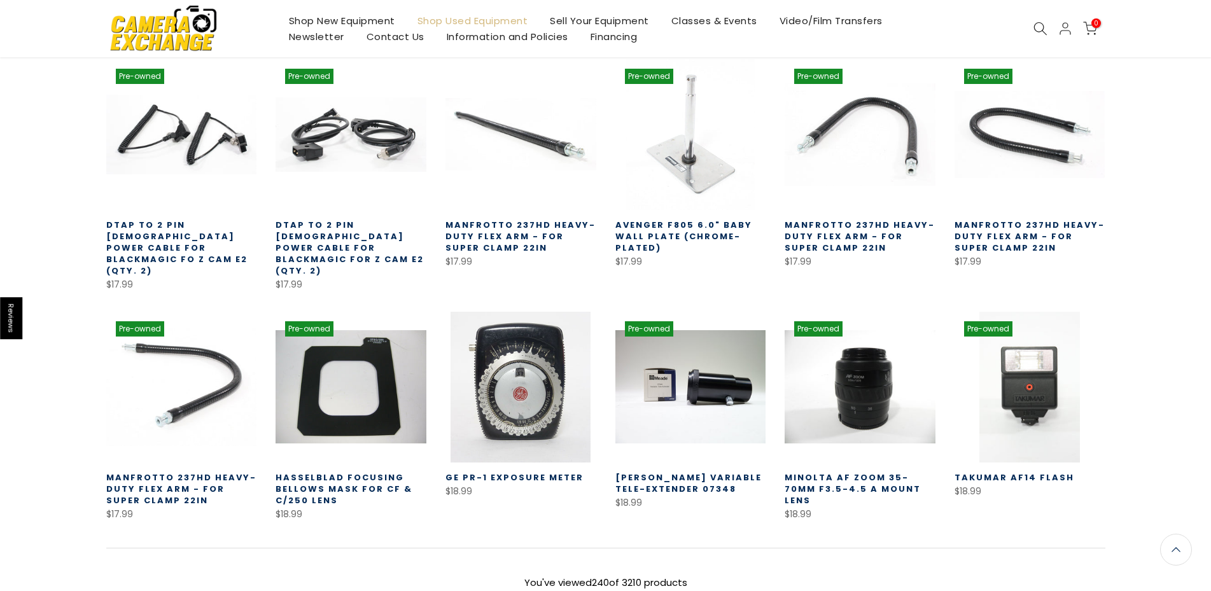
scroll to position [9217, 0]
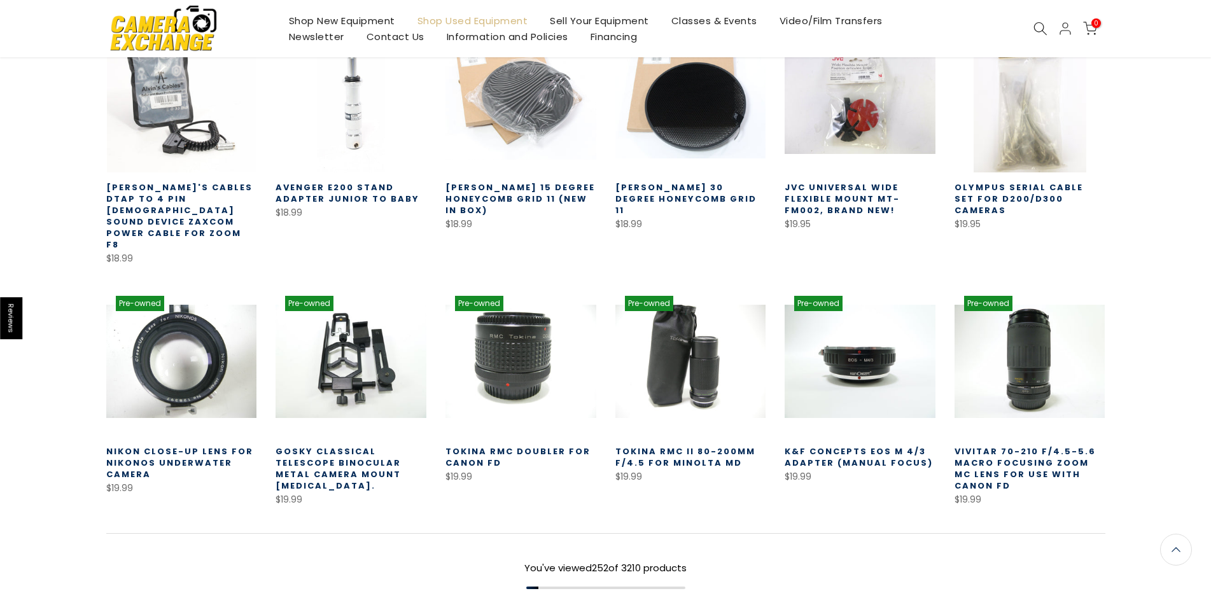
scroll to position [9736, 0]
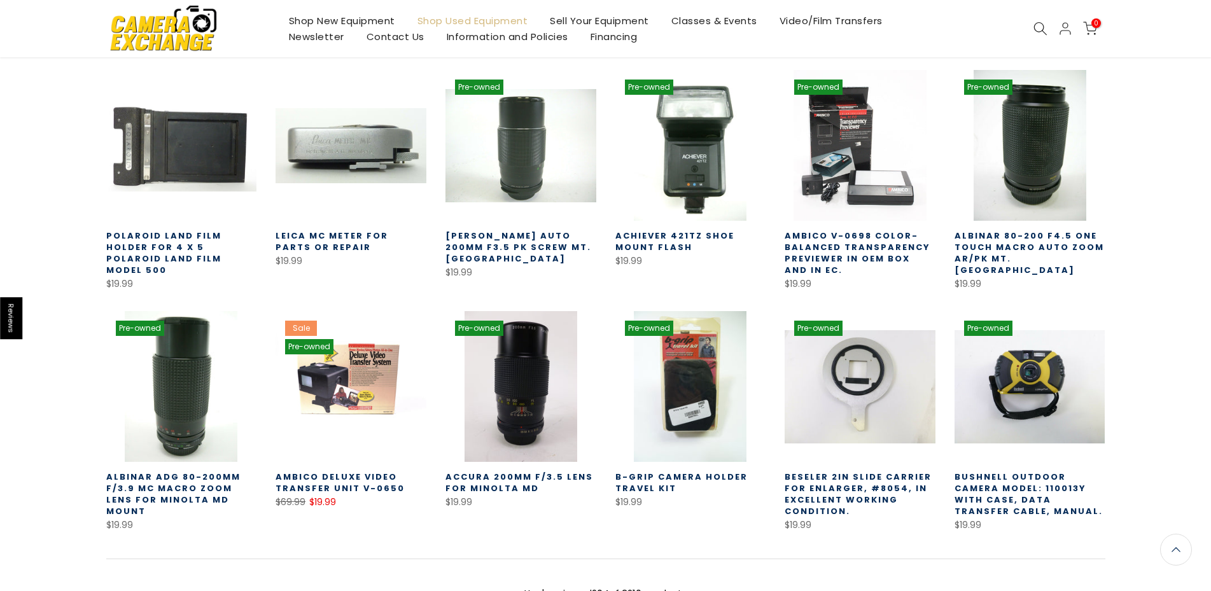
scroll to position [10189, 0]
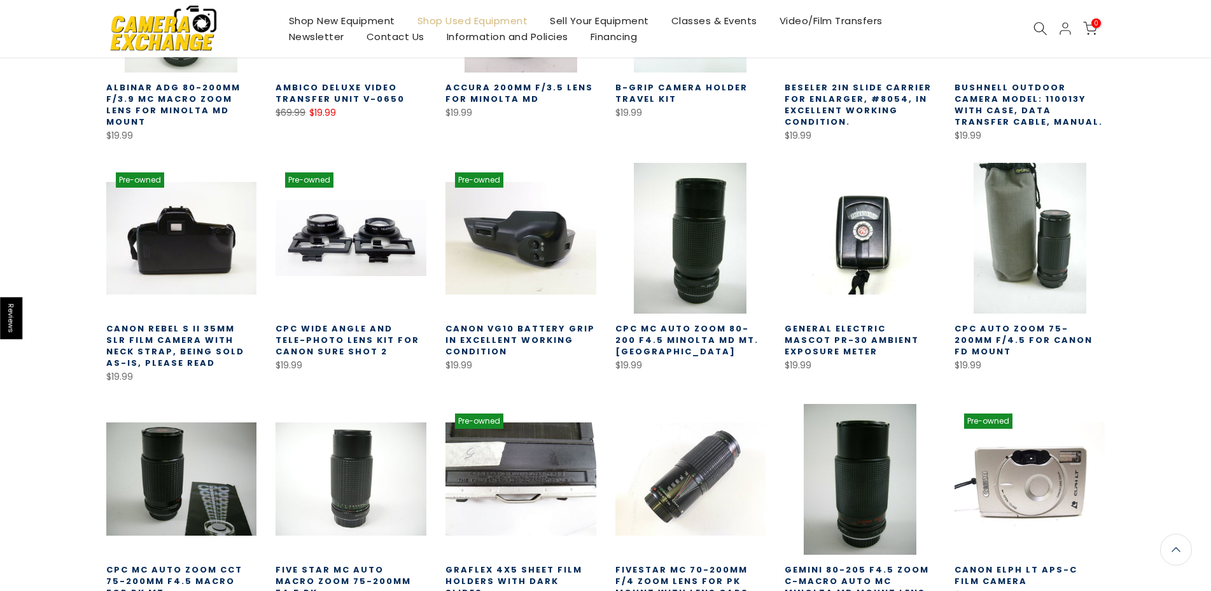
scroll to position [10578, 0]
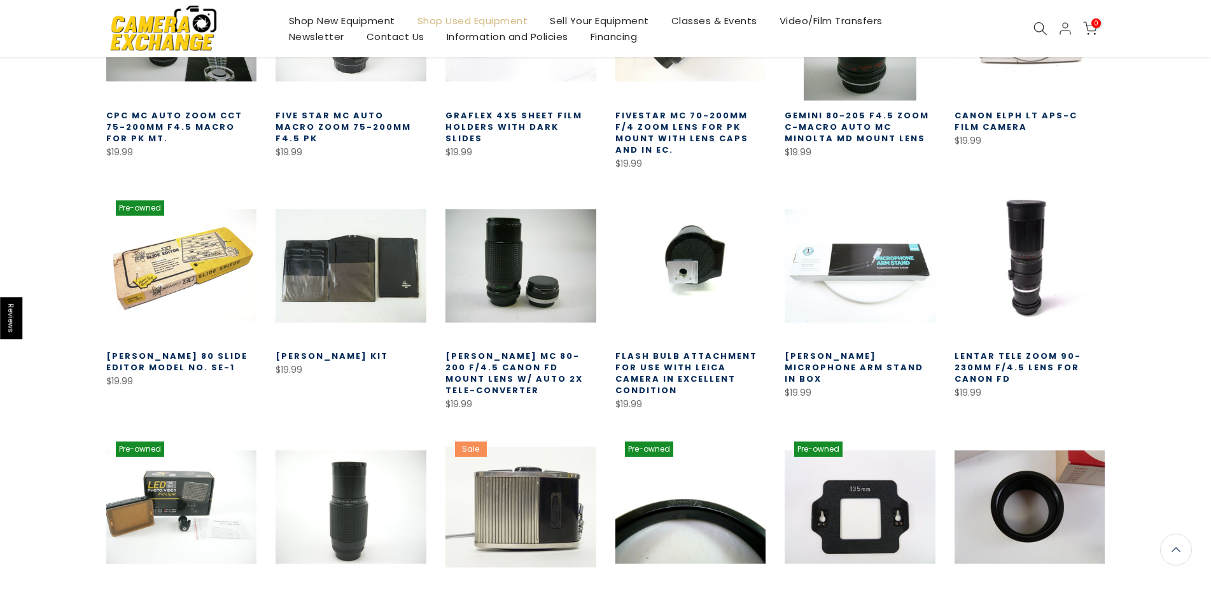
scroll to position [11032, 0]
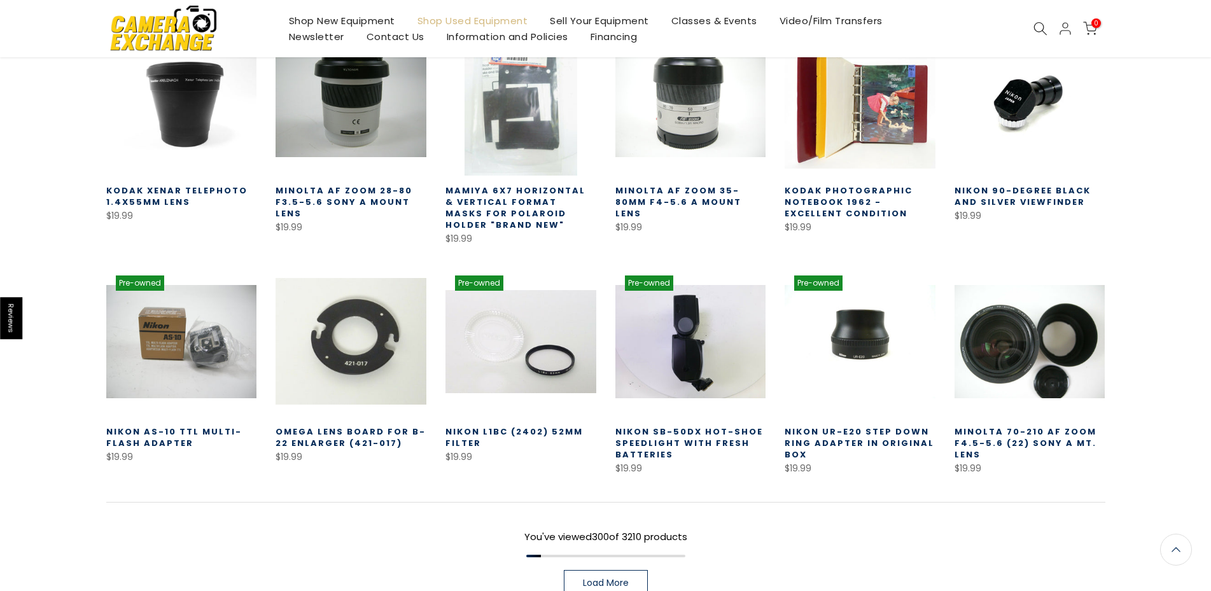
scroll to position [11681, 0]
click at [601, 578] on span "Load More" at bounding box center [606, 582] width 46 height 9
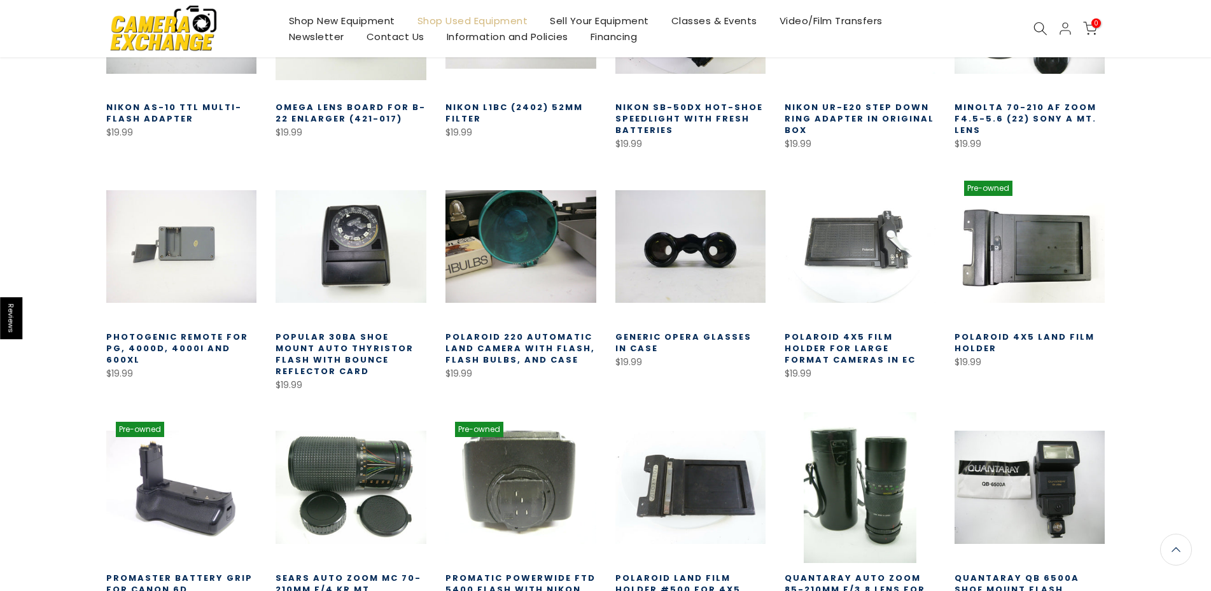
scroll to position [12006, 0]
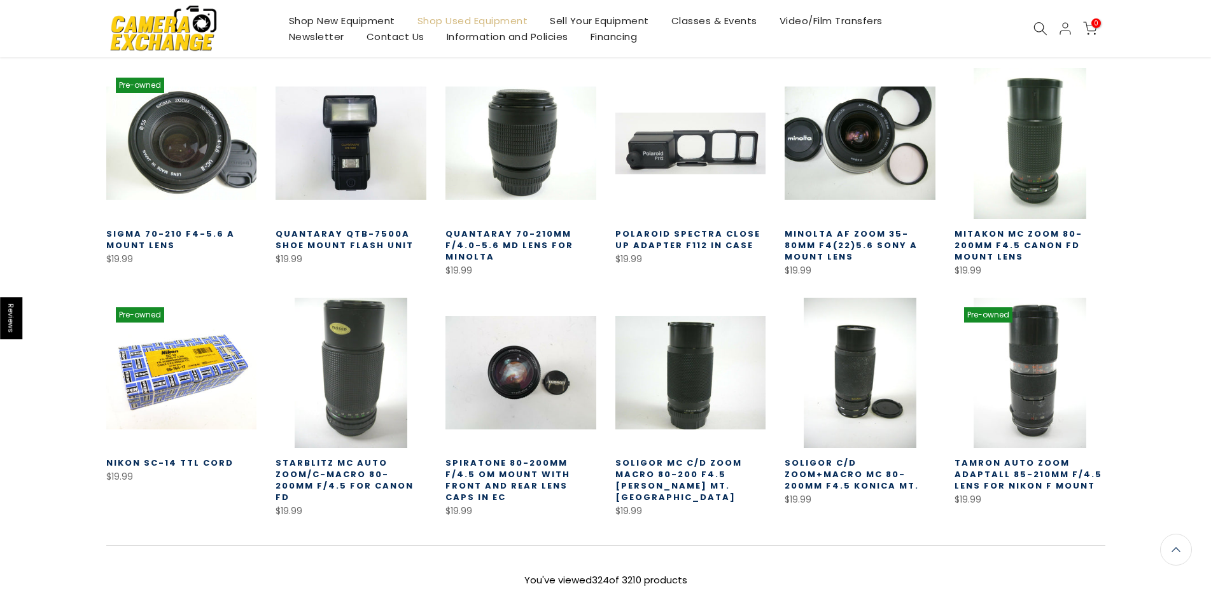
scroll to position [12590, 0]
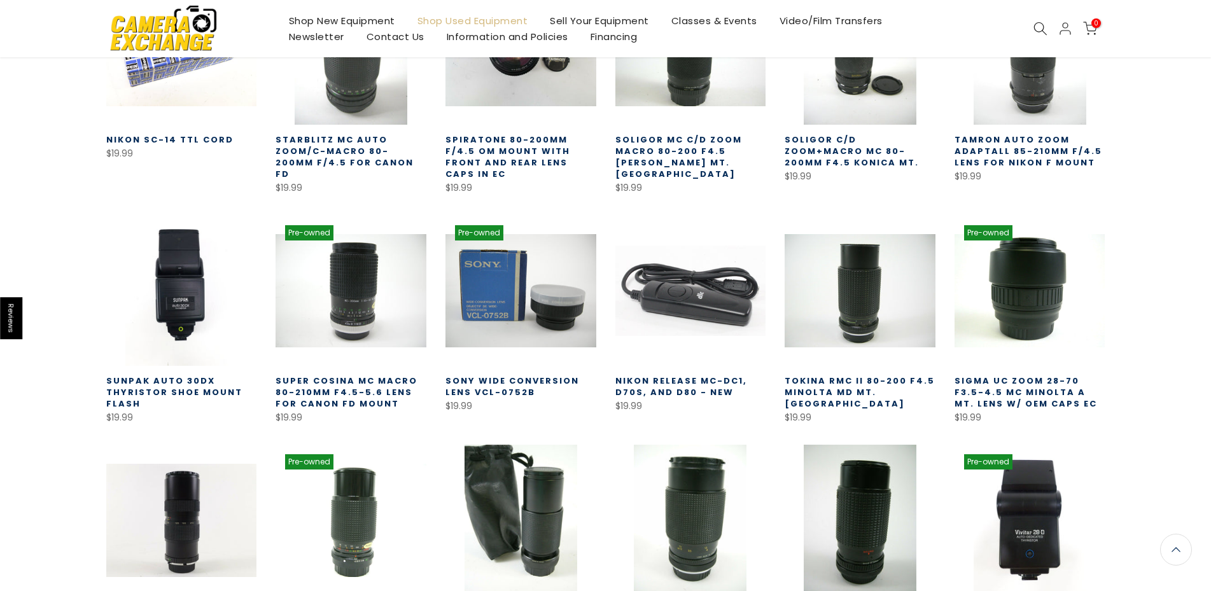
scroll to position [13101, 0]
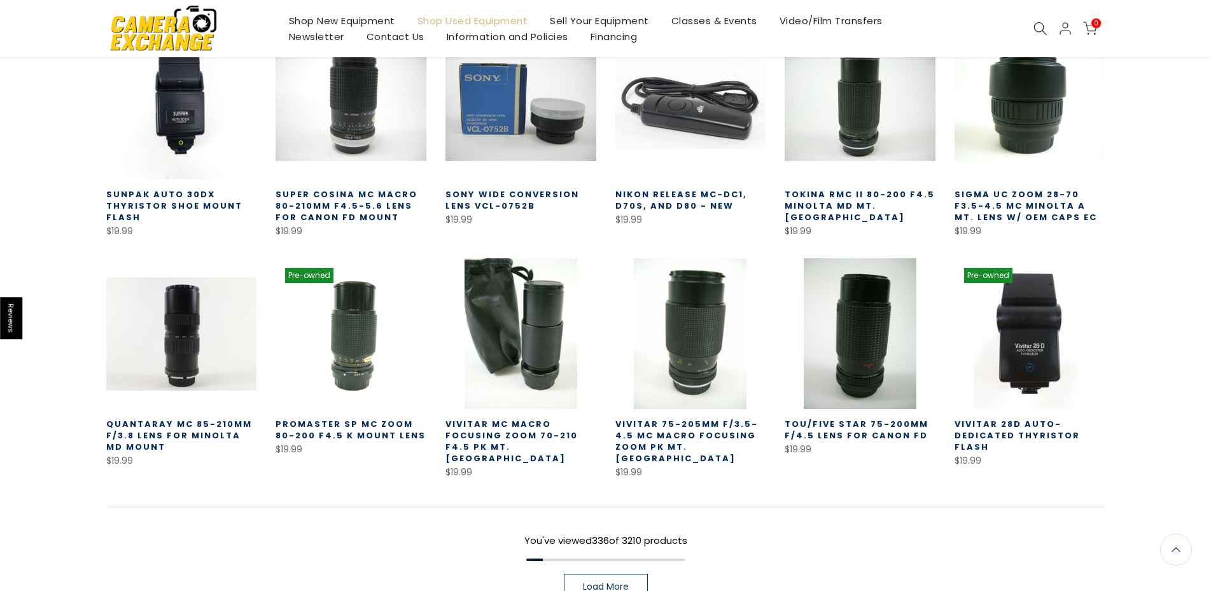
click at [633, 574] on link "Load More" at bounding box center [606, 586] width 84 height 25
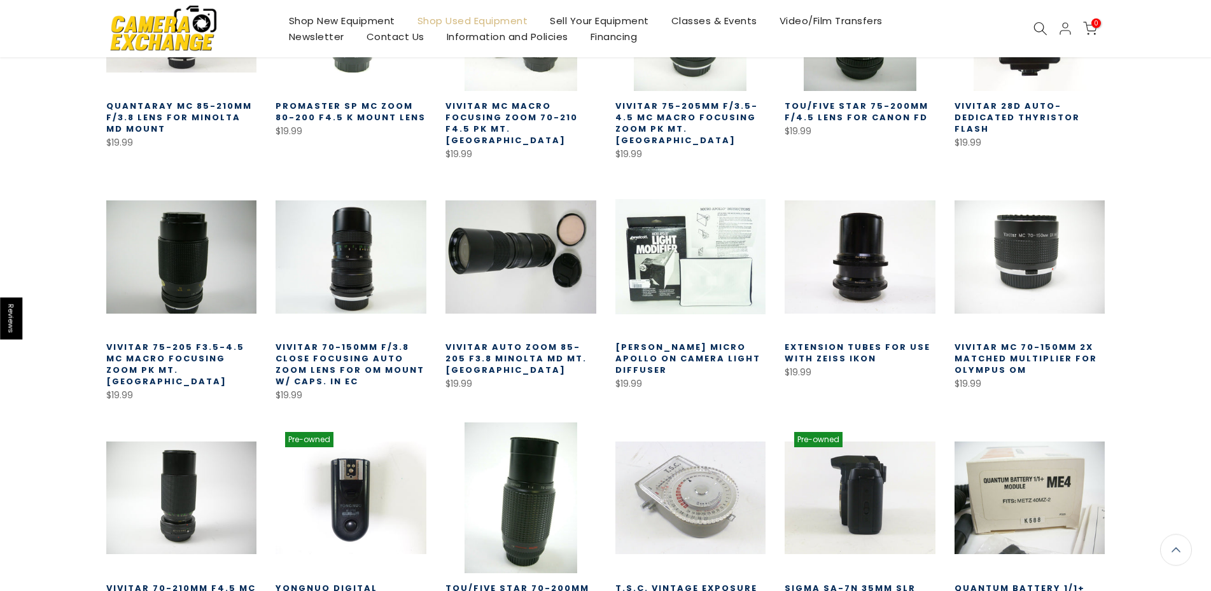
scroll to position [13427, 0]
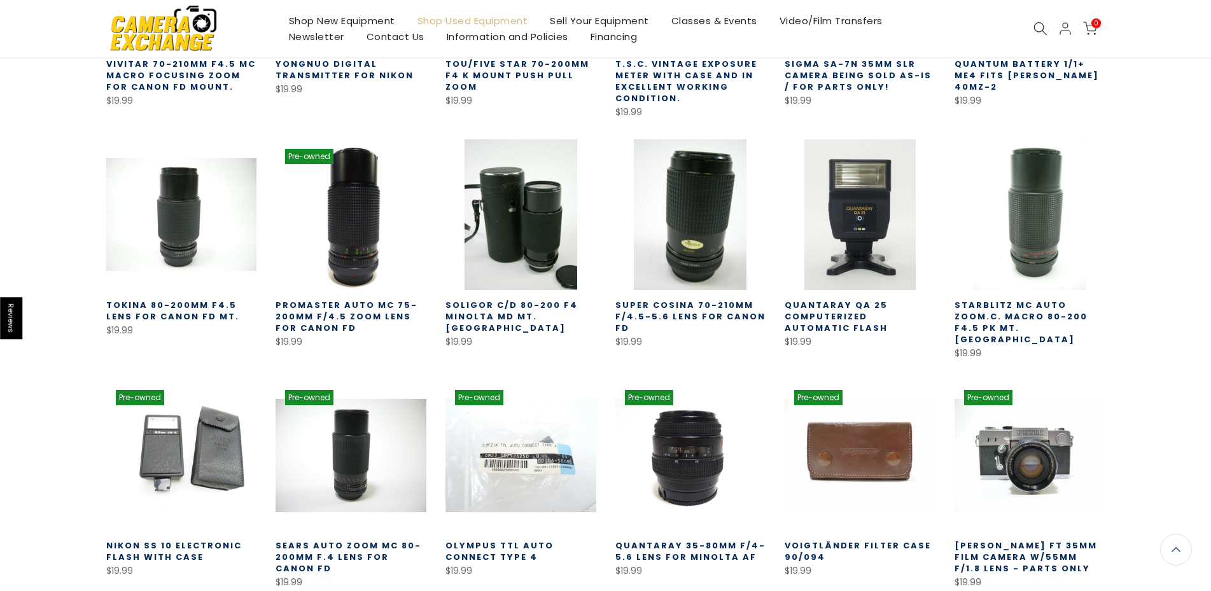
scroll to position [13946, 0]
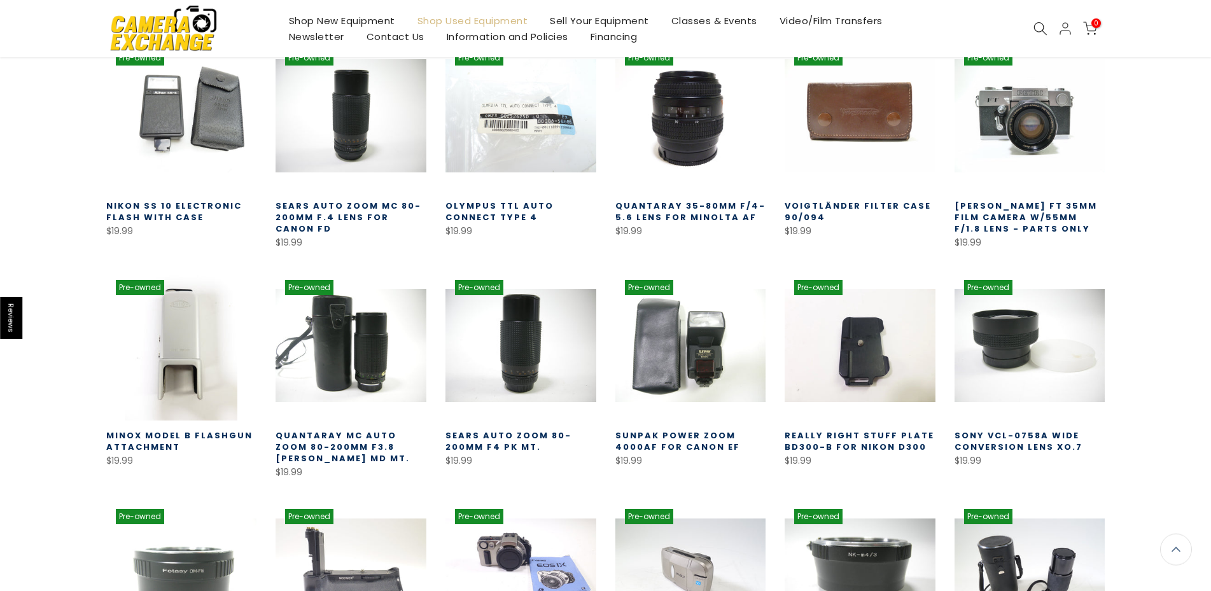
scroll to position [14334, 0]
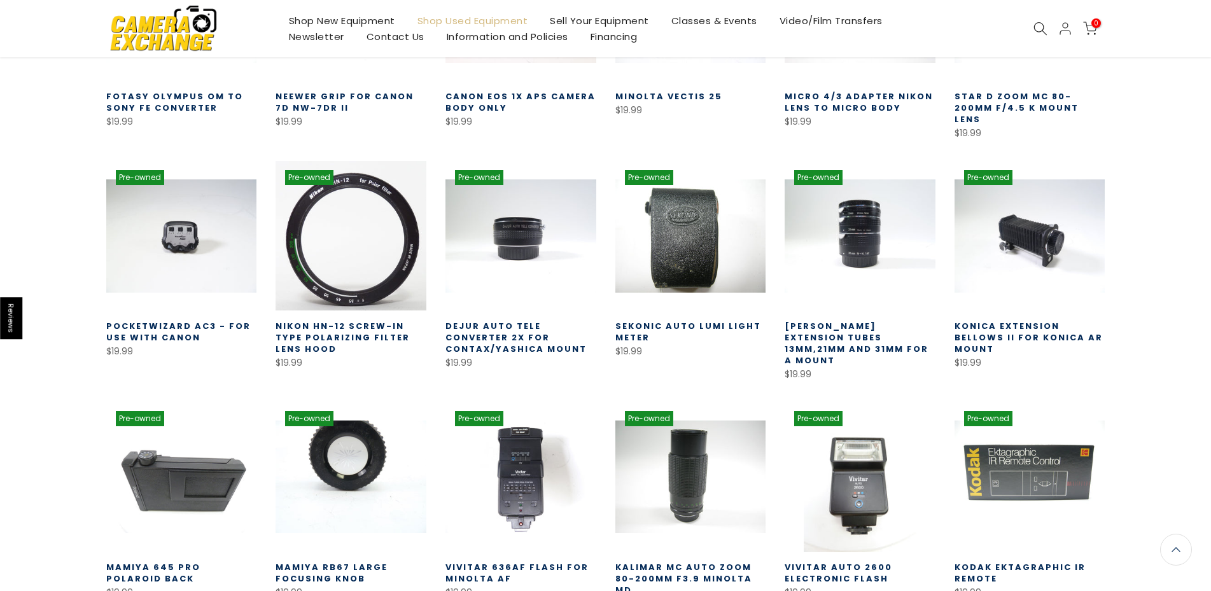
scroll to position [14854, 0]
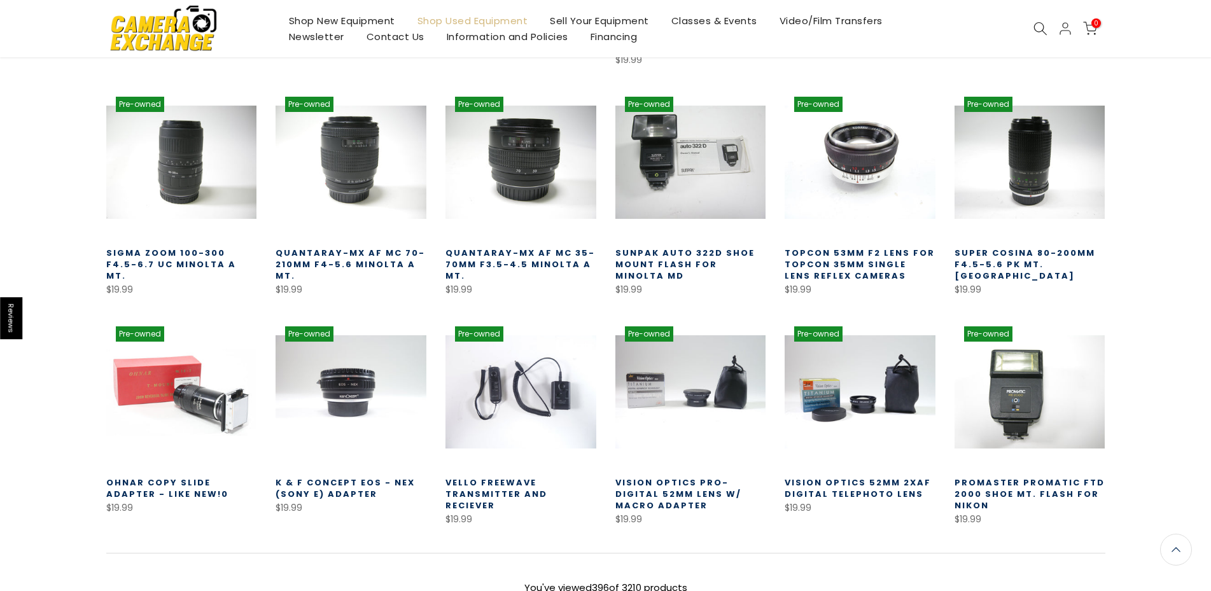
scroll to position [15397, 0]
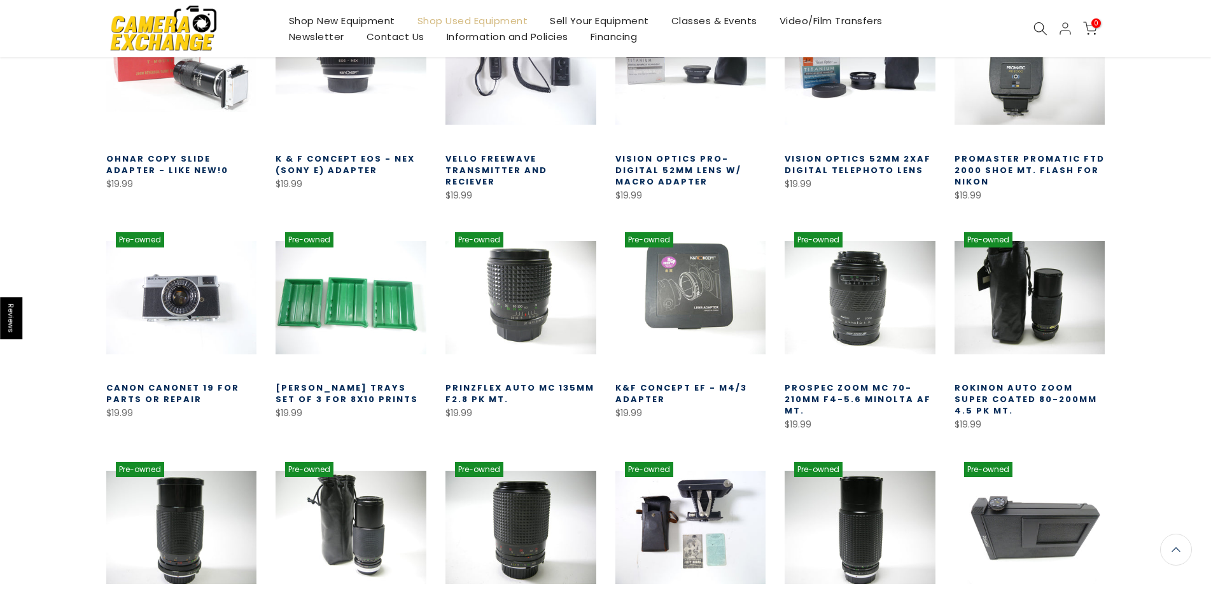
scroll to position [15722, 0]
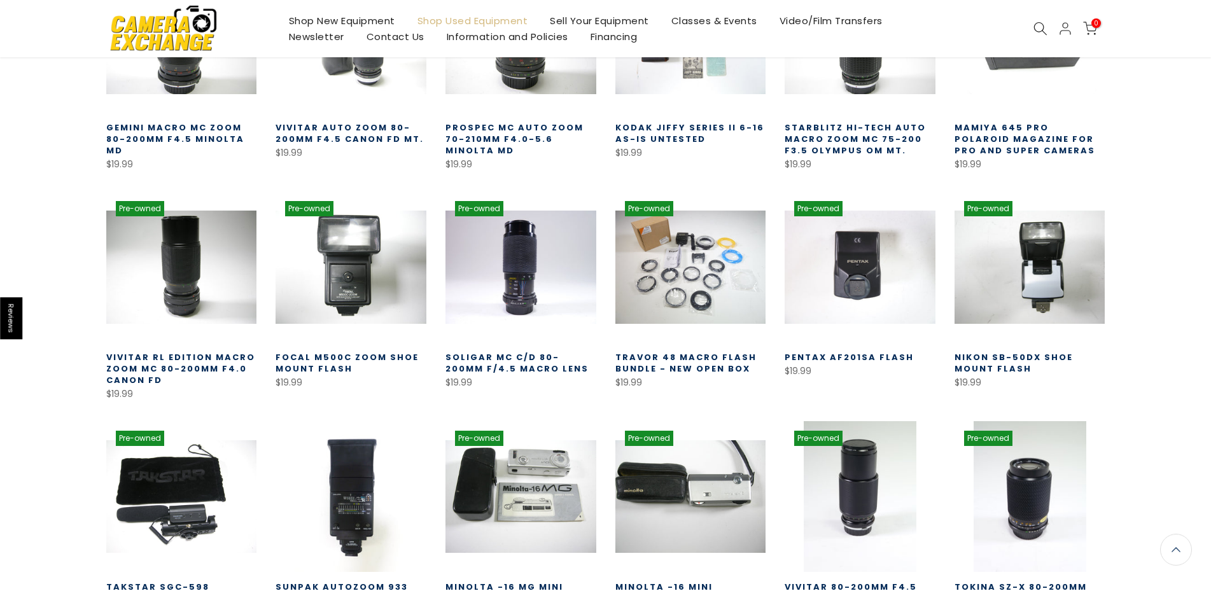
scroll to position [16240, 0]
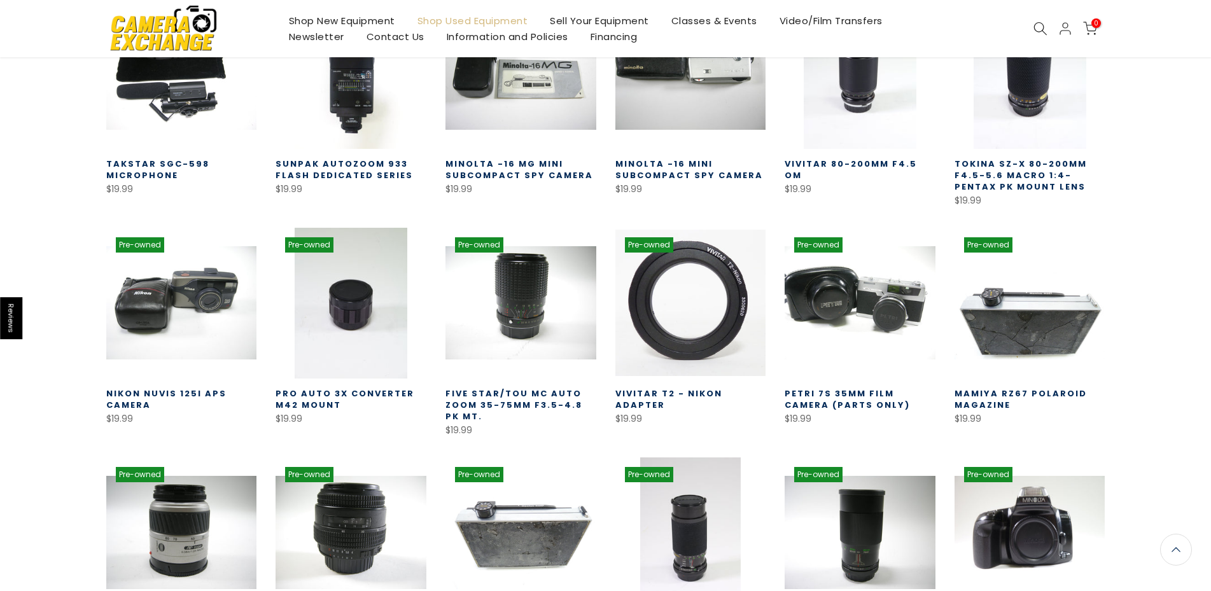
scroll to position [16694, 0]
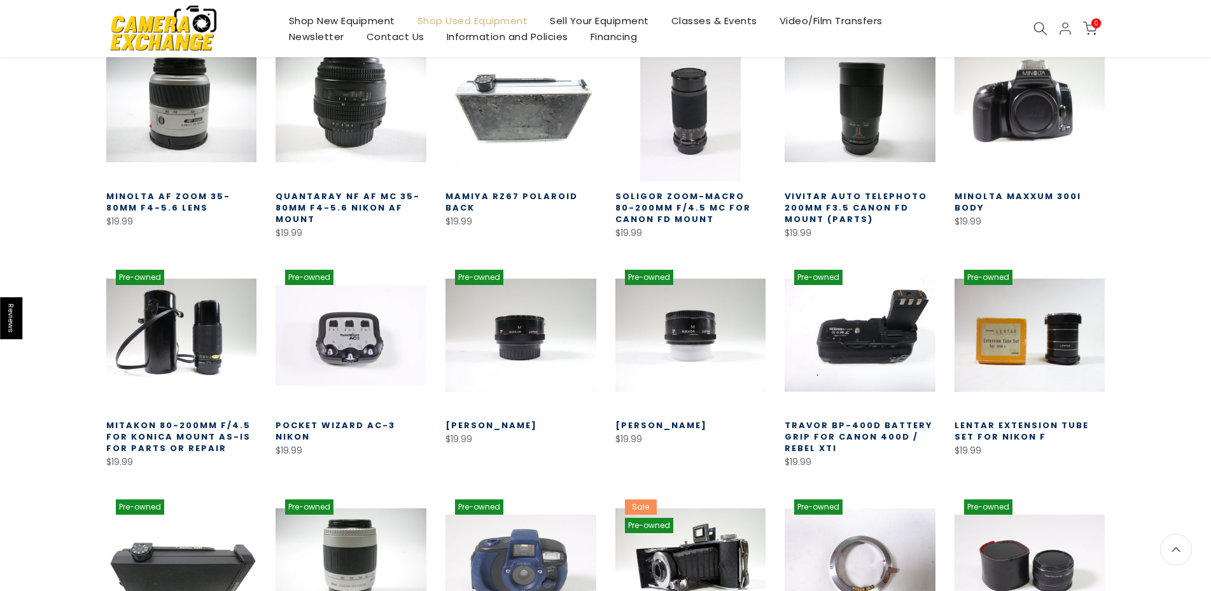
scroll to position [17085, 0]
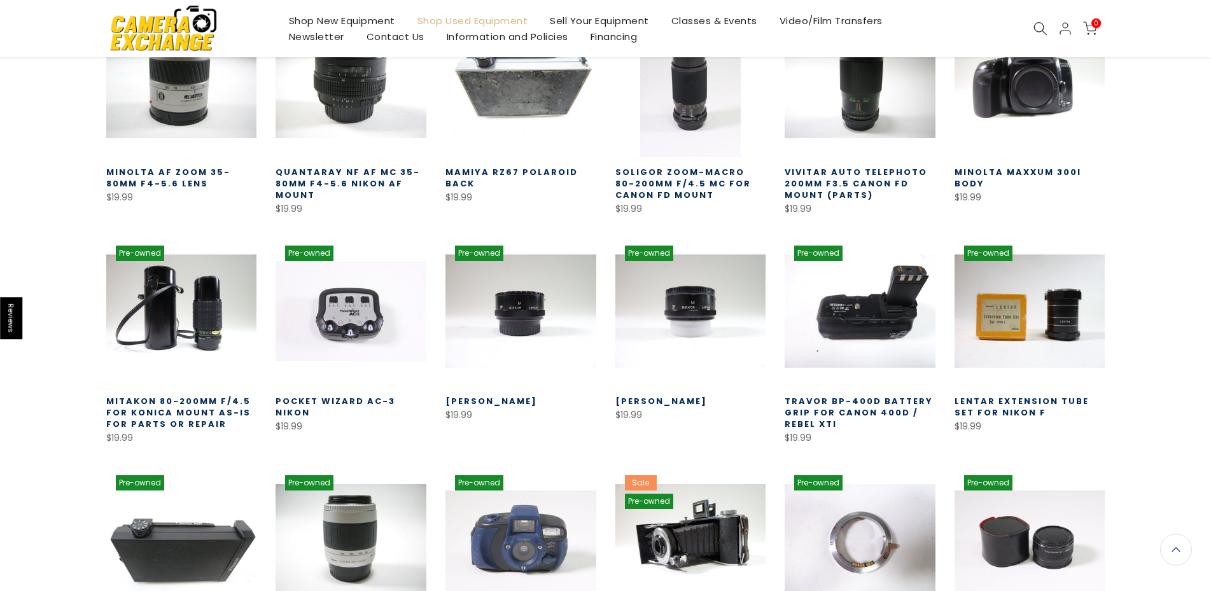
drag, startPoint x: 608, startPoint y: 508, endPoint x: 702, endPoint y: 510, distance: 94.8
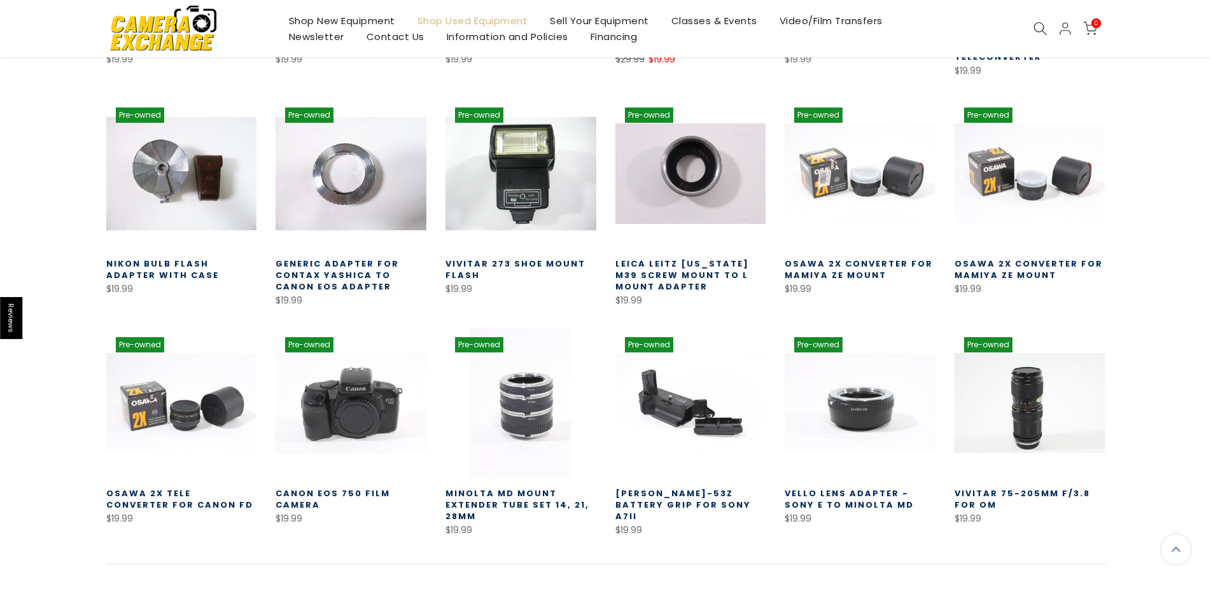
scroll to position [17682, 0]
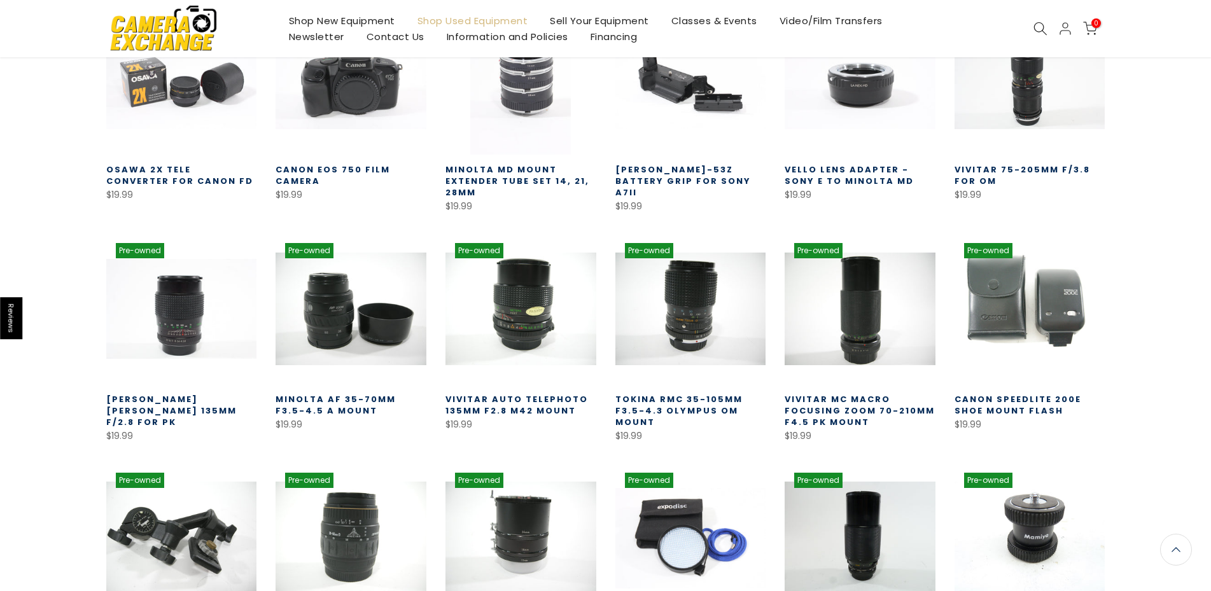
scroll to position [18007, 0]
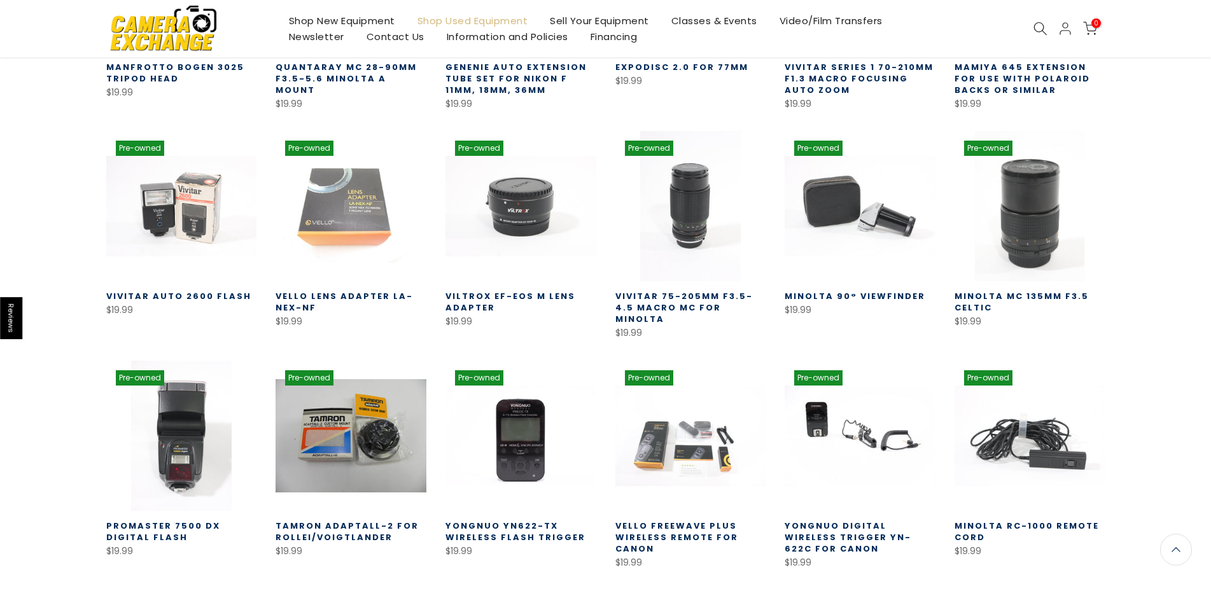
scroll to position [18589, 0]
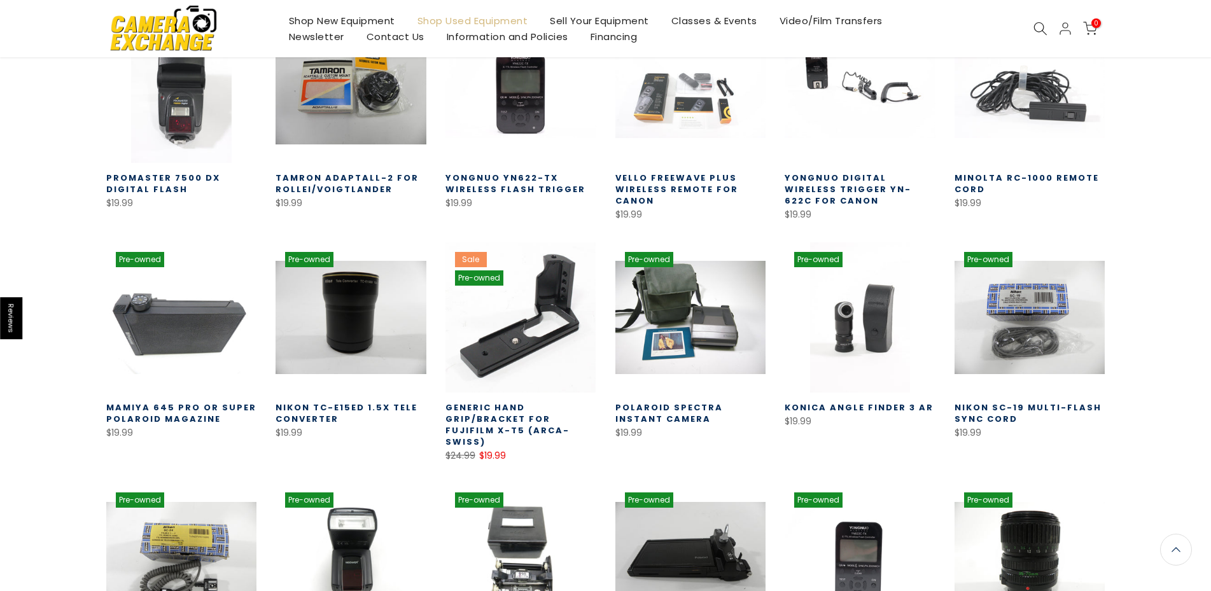
scroll to position [18913, 0]
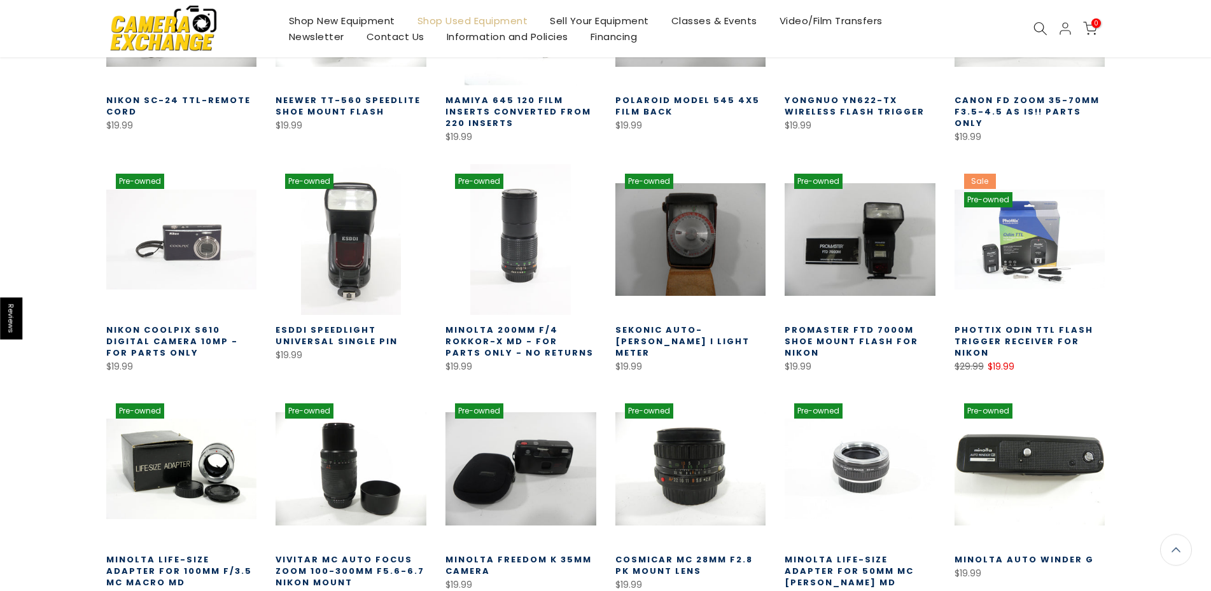
scroll to position [19507, 0]
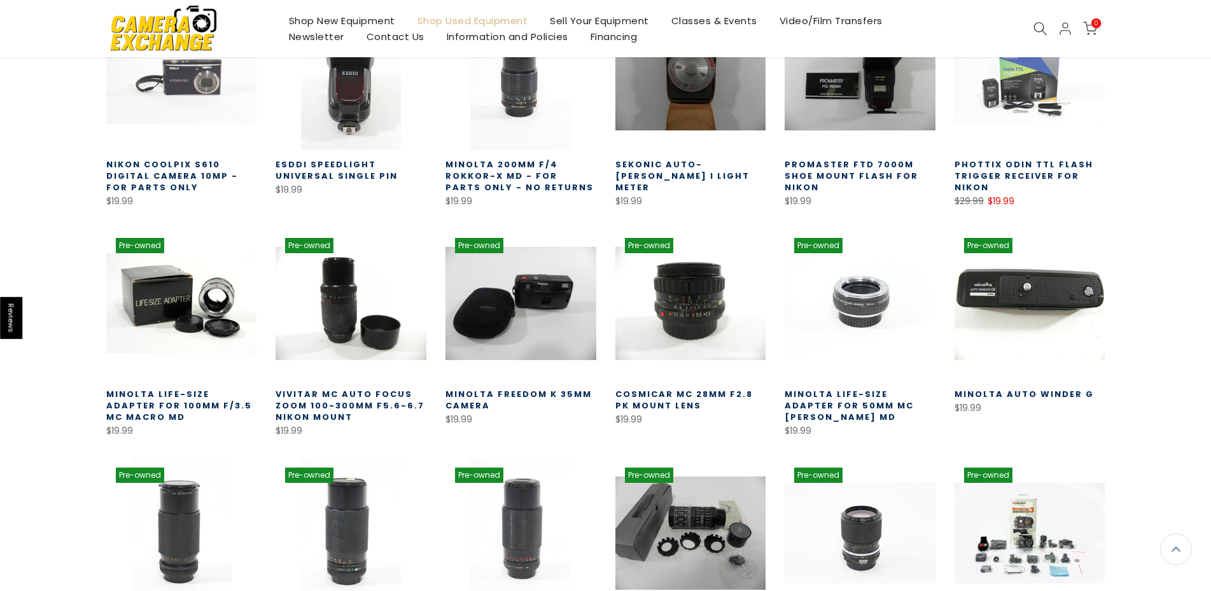
scroll to position [19832, 0]
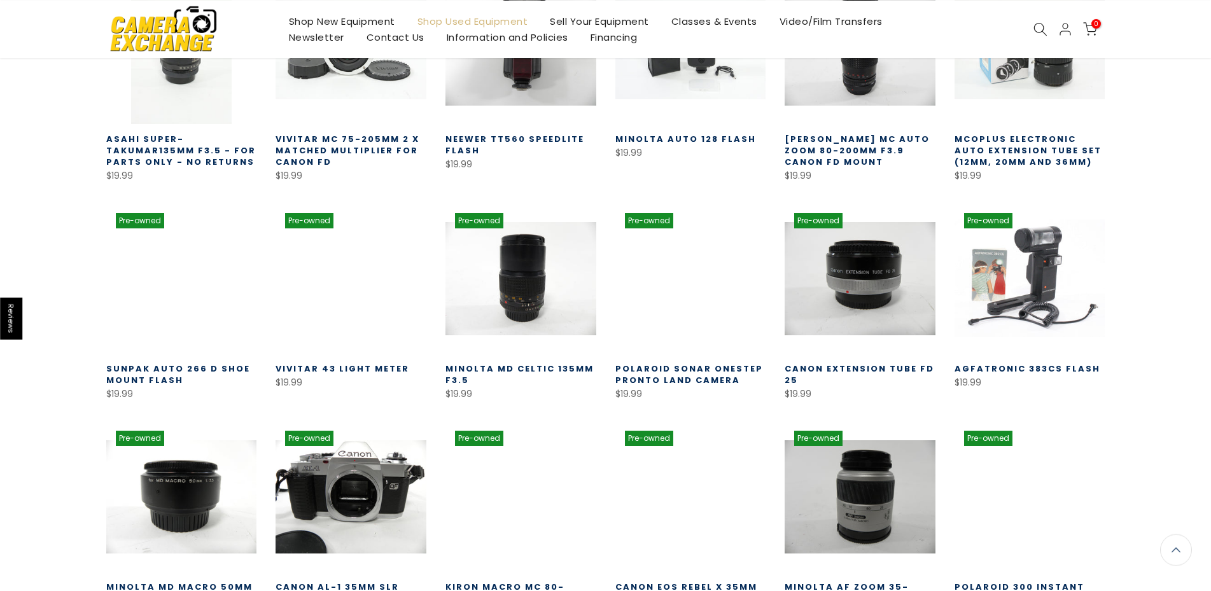
scroll to position [20415, 0]
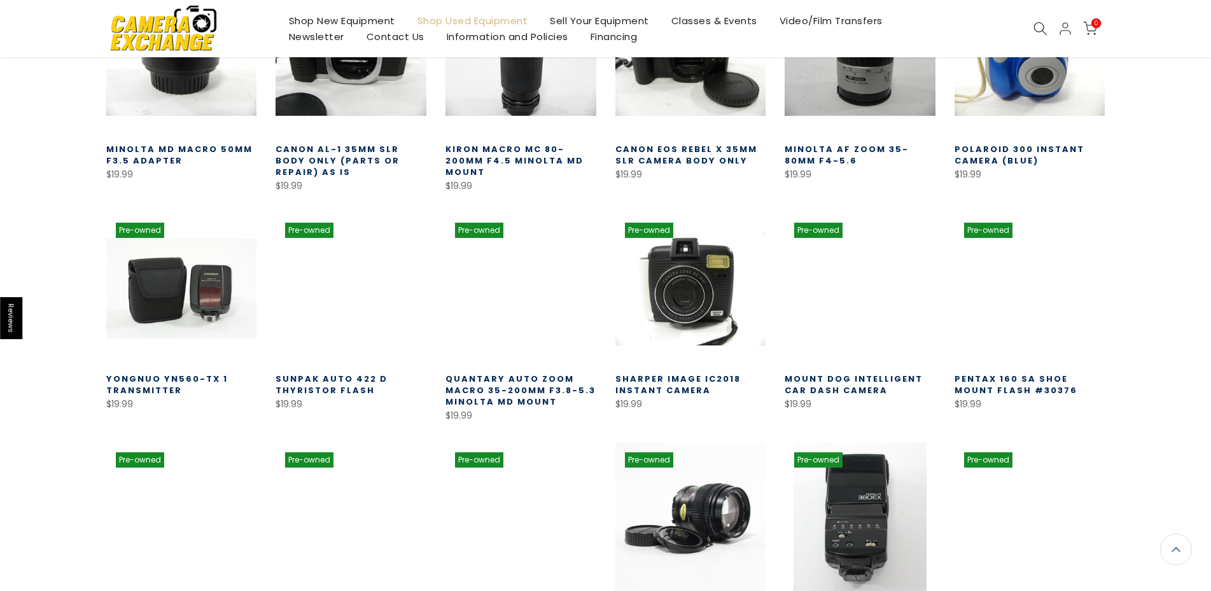
scroll to position [20804, 0]
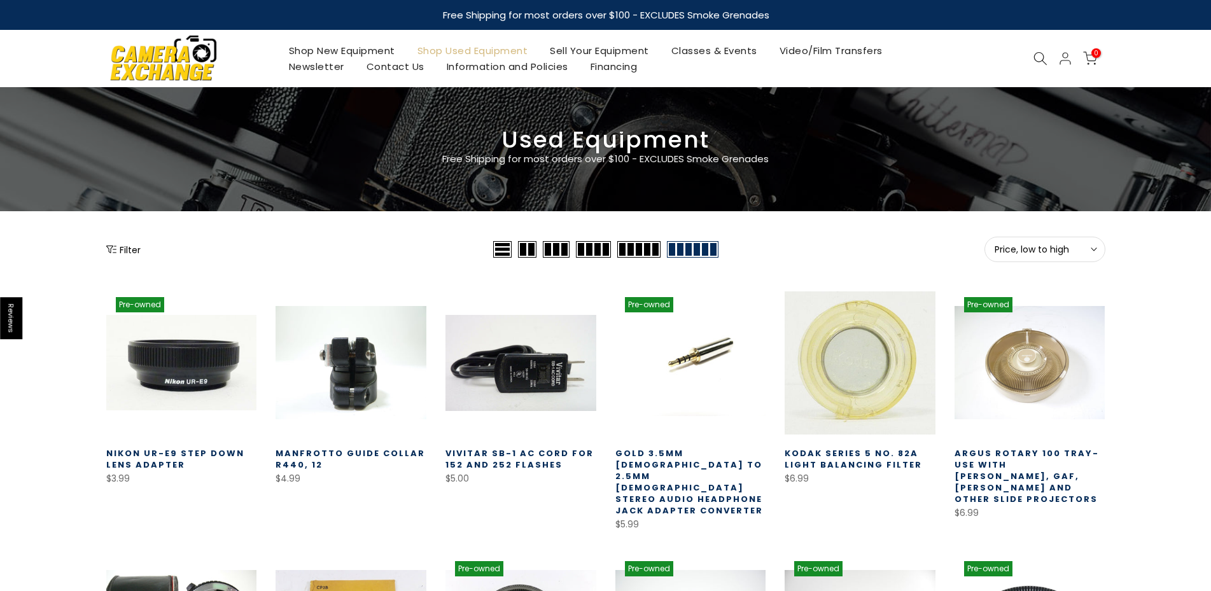
click at [126, 252] on button "Filter" at bounding box center [123, 249] width 34 height 13
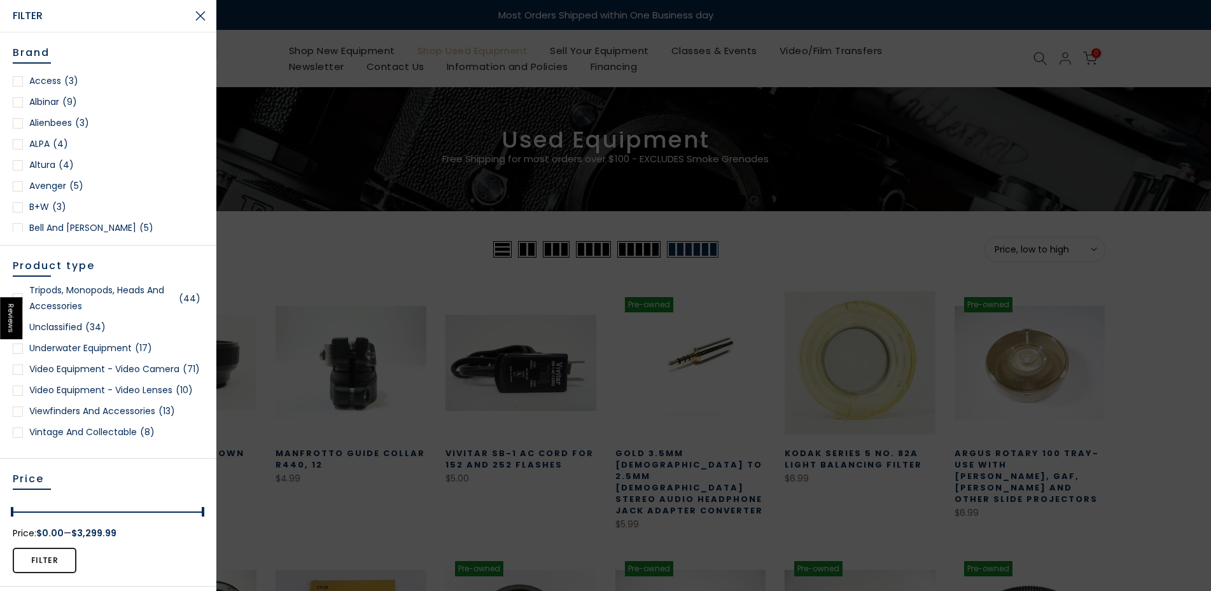
scroll to position [3401, 0]
click at [20, 275] on div at bounding box center [18, 270] width 10 height 10
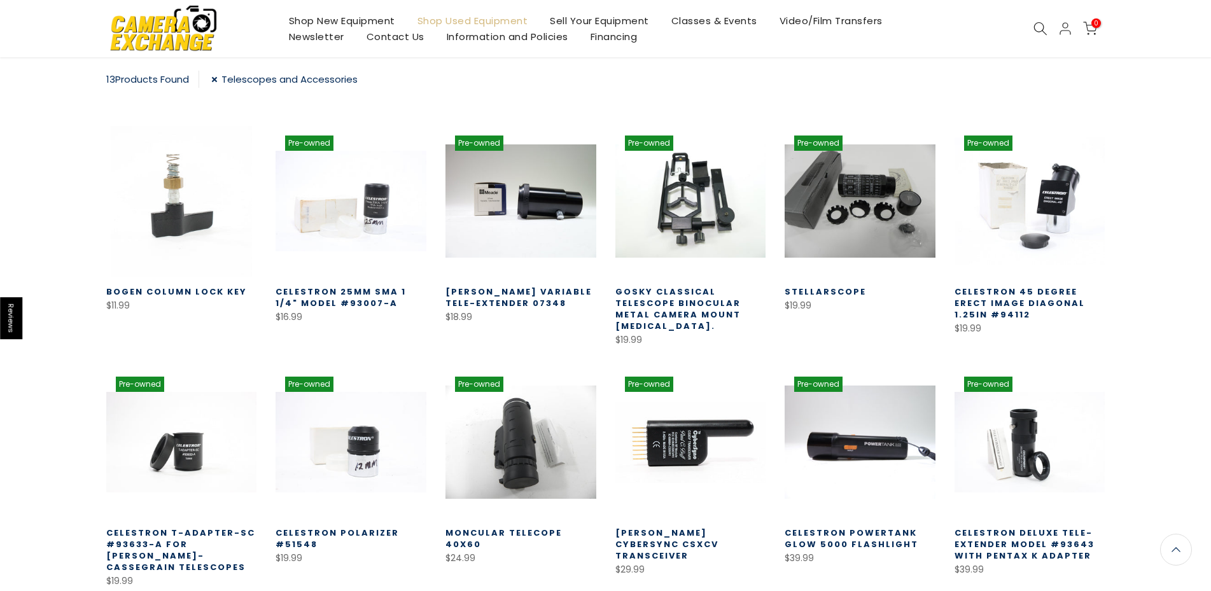
scroll to position [224, 0]
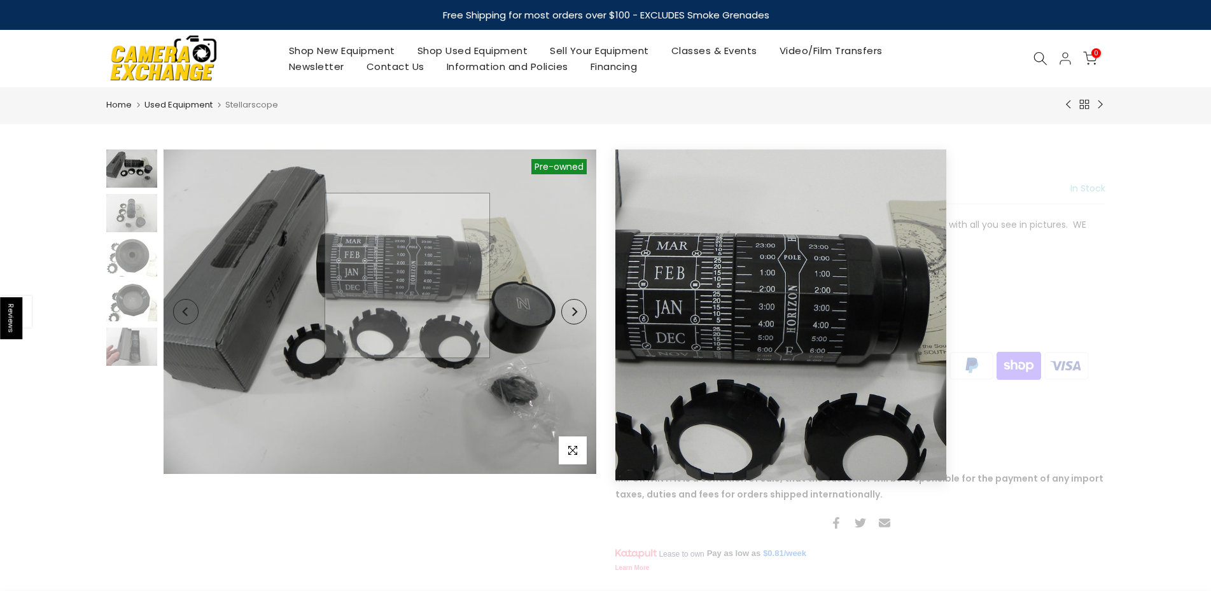
click at [407, 275] on img at bounding box center [380, 312] width 433 height 324
